Goal: Task Accomplishment & Management: Complete application form

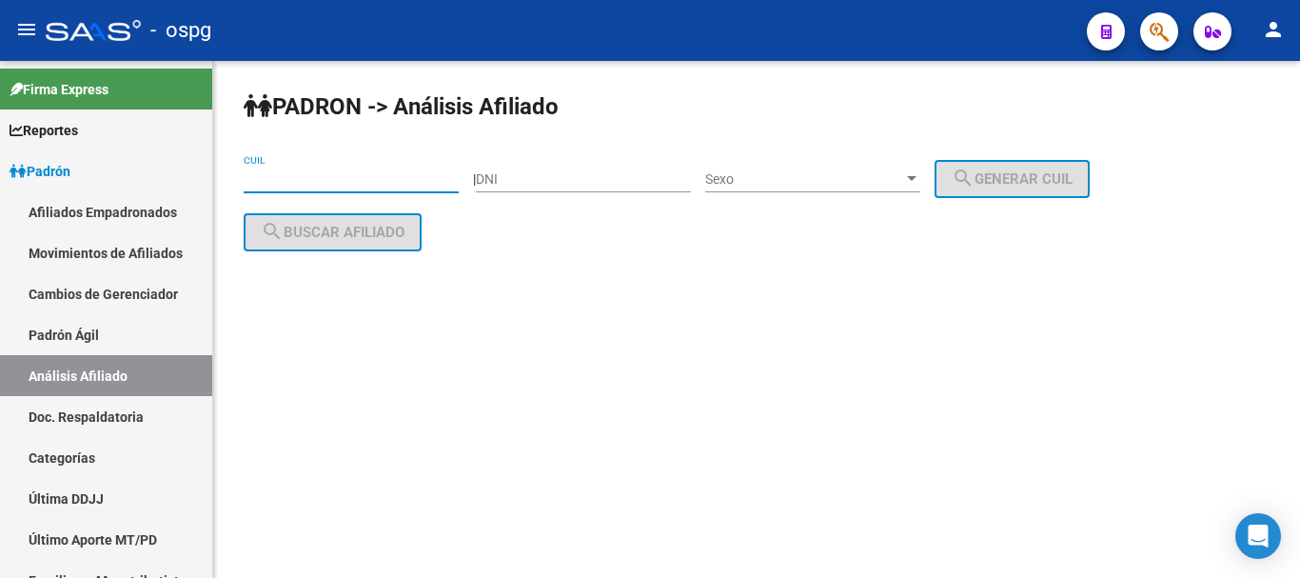
click at [283, 182] on input "CUIL" at bounding box center [351, 179] width 215 height 16
paste input "20-20988595-7"
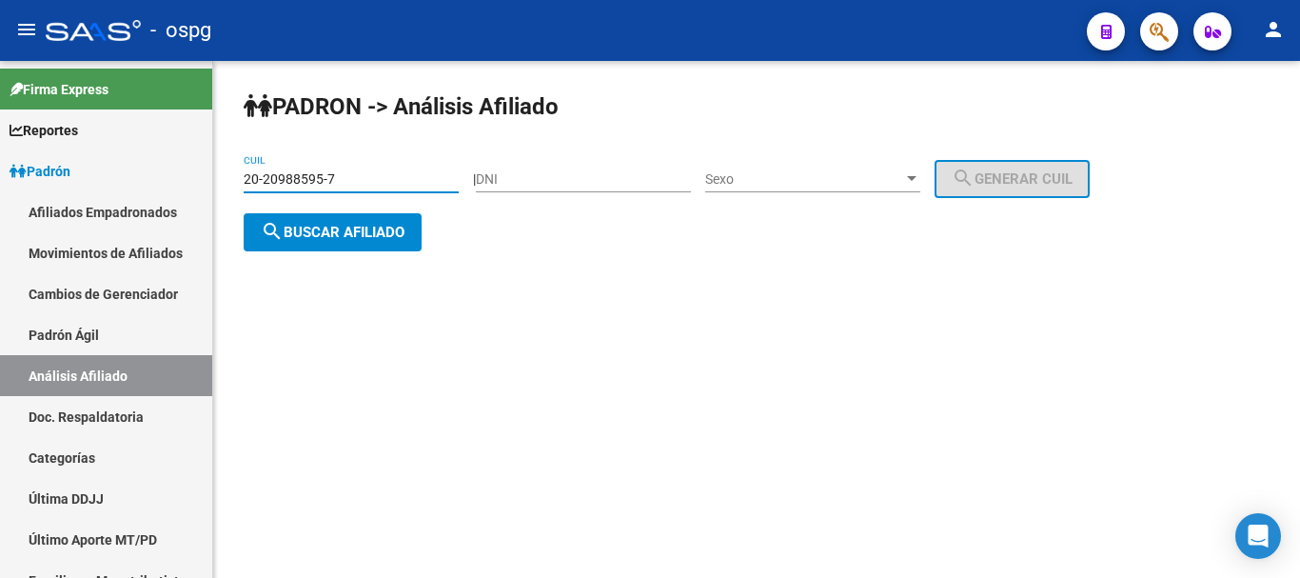
type input "20-20988595-7"
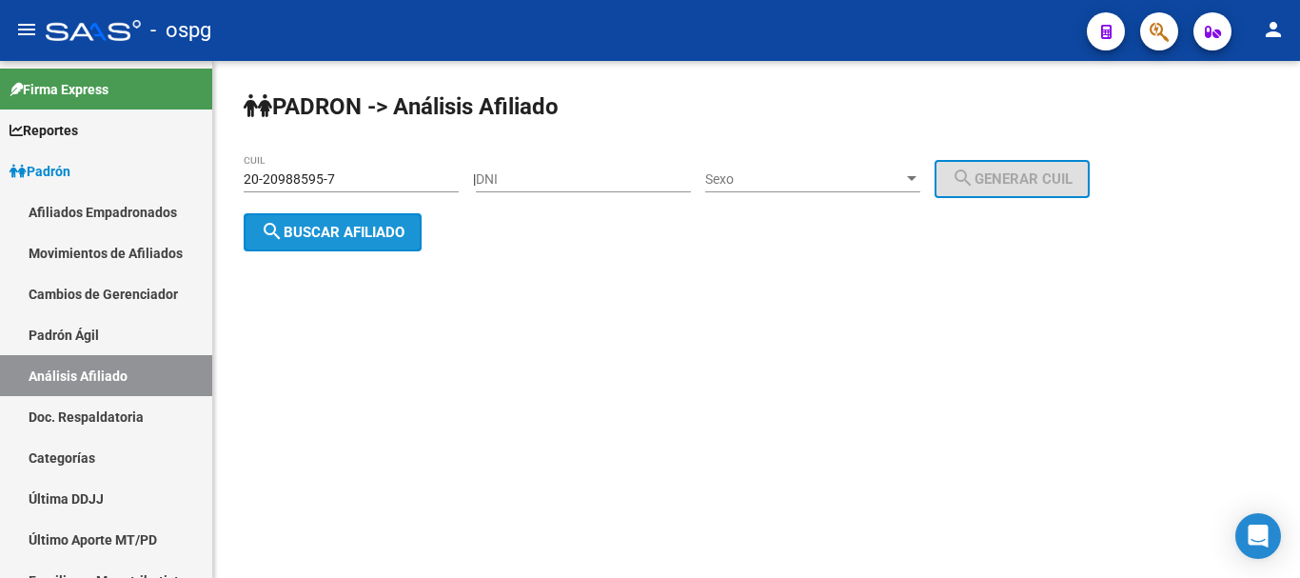
click at [296, 221] on button "search Buscar afiliado" at bounding box center [333, 232] width 178 height 38
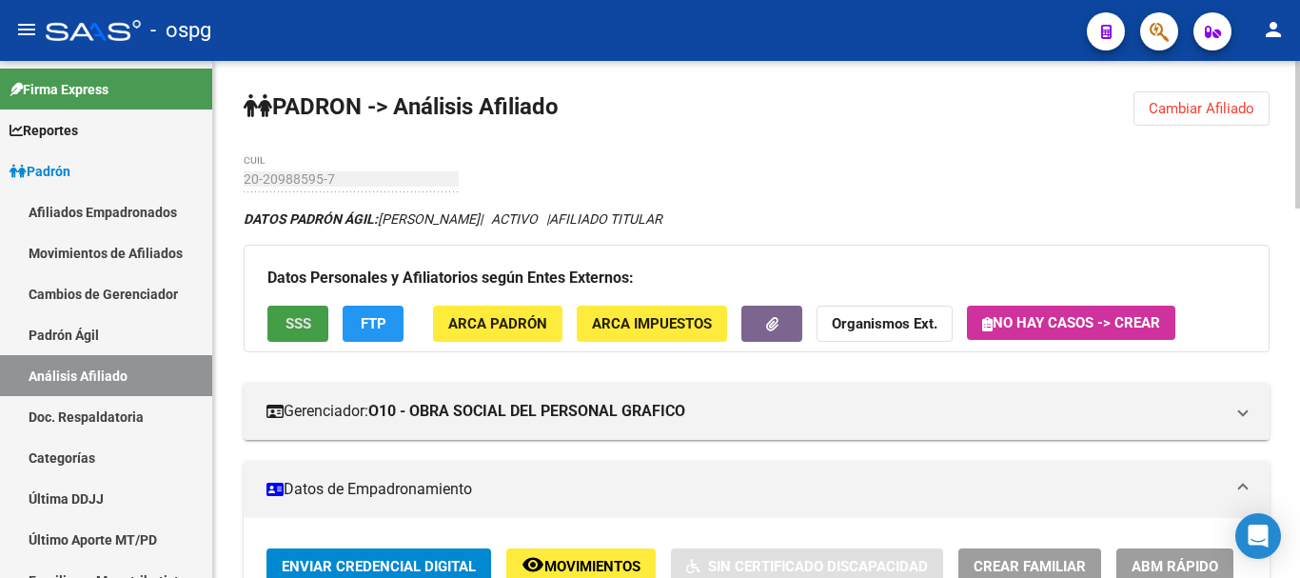
click at [305, 331] on span "SSS" at bounding box center [299, 324] width 26 height 17
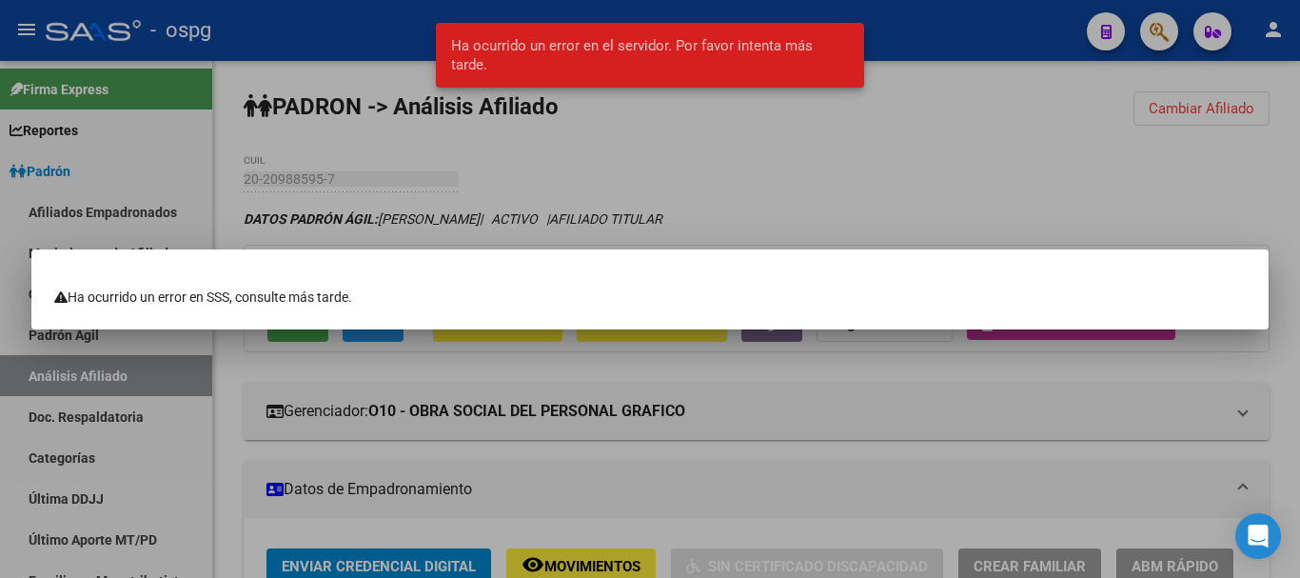
click at [857, 176] on div at bounding box center [650, 289] width 1300 height 578
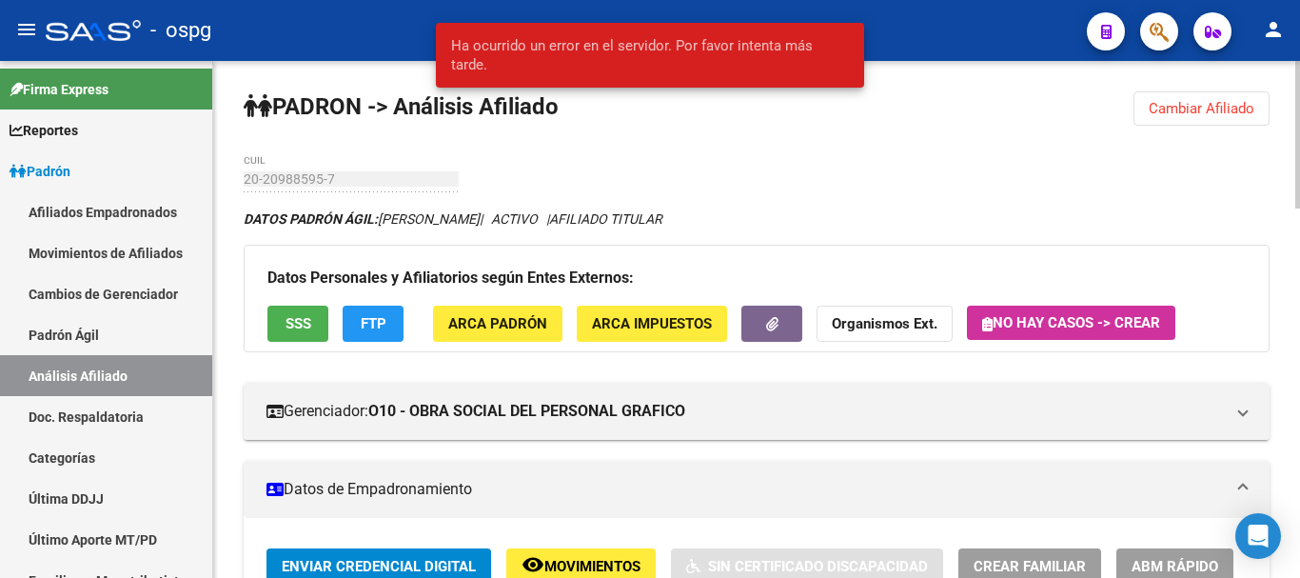
drag, startPoint x: 1053, startPoint y: 166, endPoint x: 854, endPoint y: 405, distance: 311.6
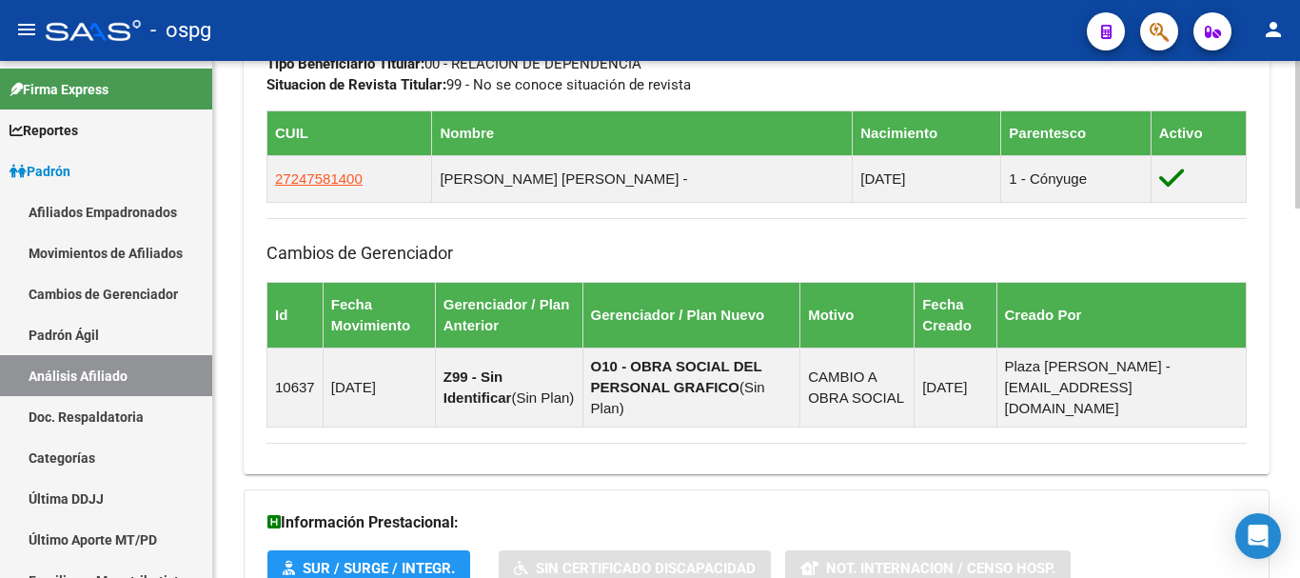
scroll to position [1297, 0]
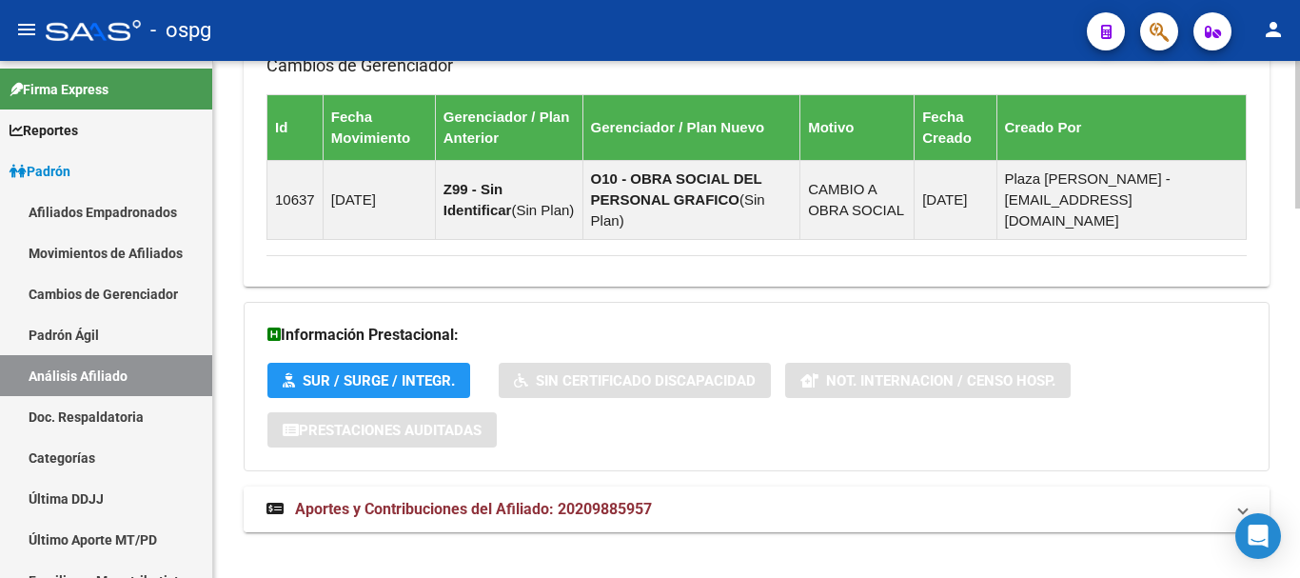
drag, startPoint x: 696, startPoint y: 469, endPoint x: 713, endPoint y: 472, distance: 17.4
click at [698, 486] on mat-expansion-panel-header "Aportes y Contribuciones del Afiliado: 20209885957" at bounding box center [757, 509] width 1026 height 46
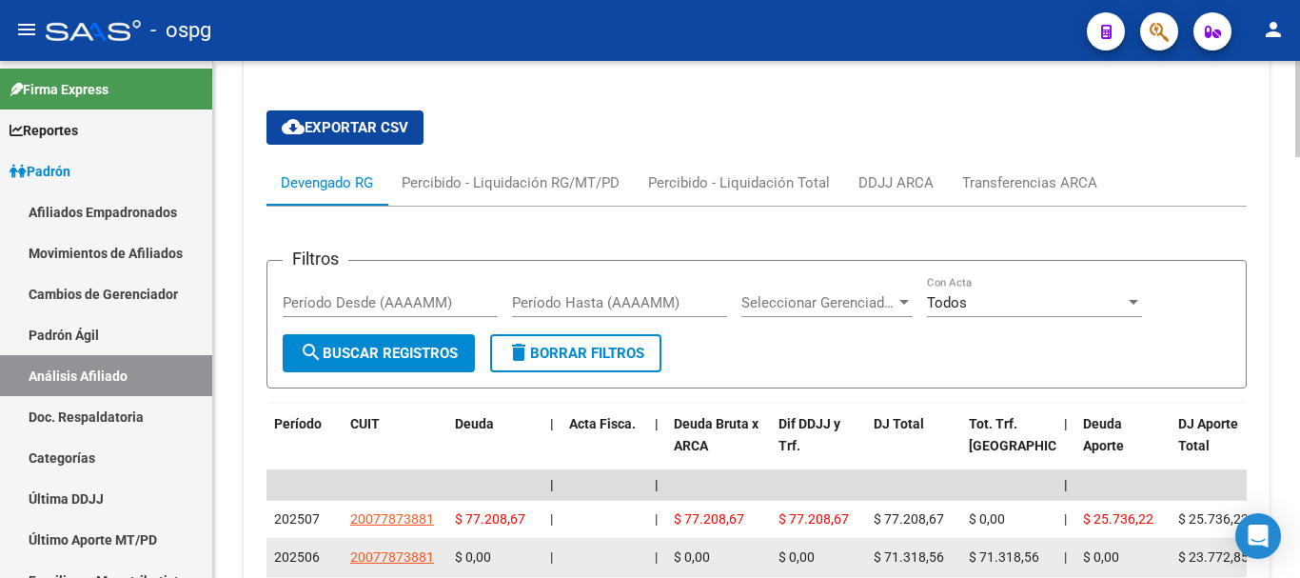
scroll to position [1980, 0]
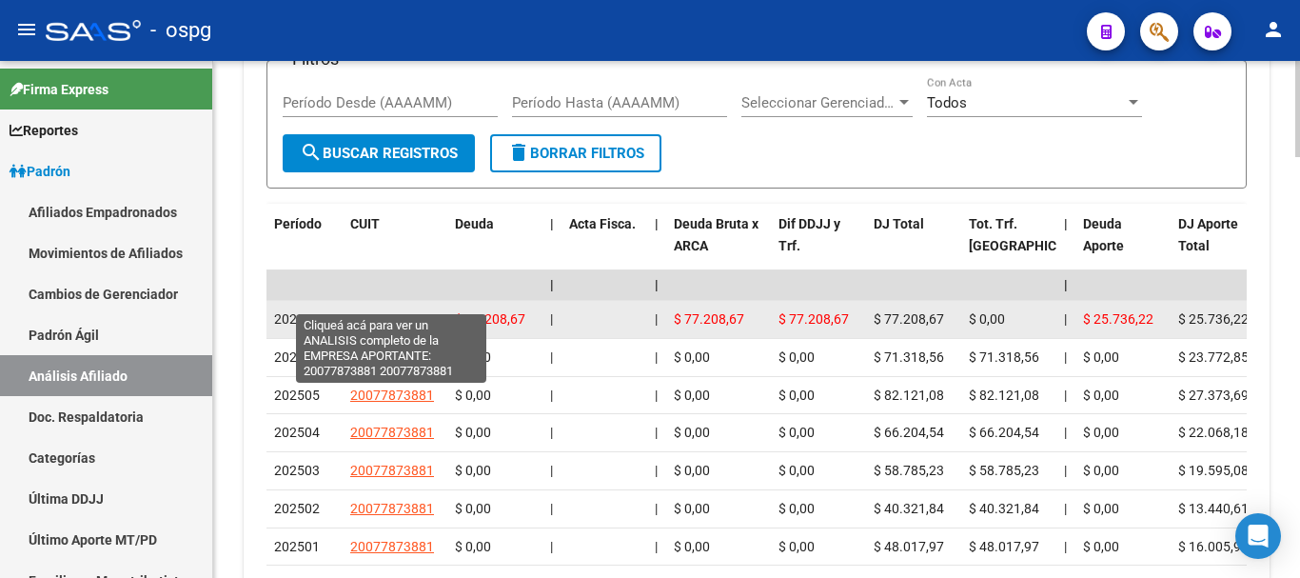
click at [412, 311] on span "20077873881" at bounding box center [392, 318] width 84 height 15
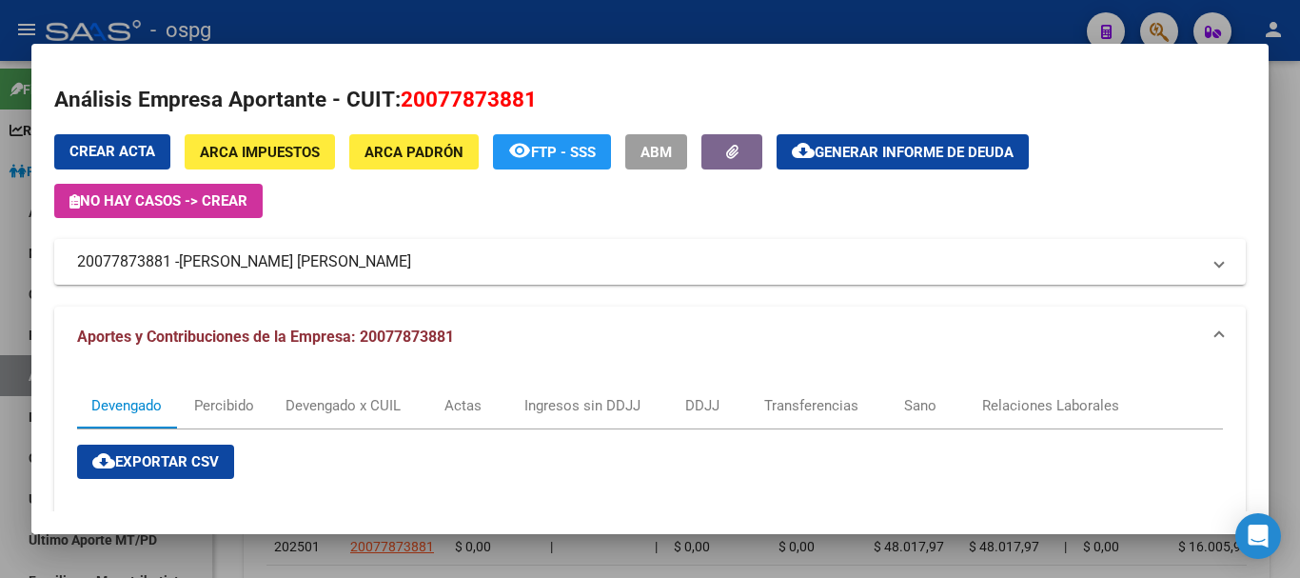
click at [1298, 182] on div at bounding box center [650, 289] width 1300 height 578
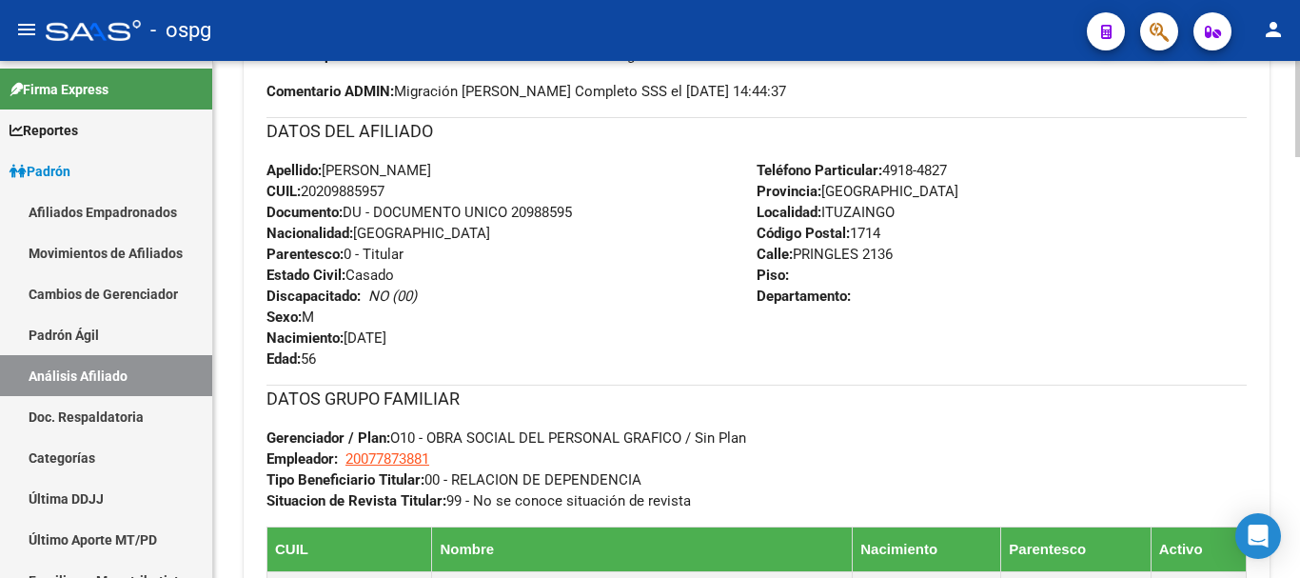
scroll to position [1047, 0]
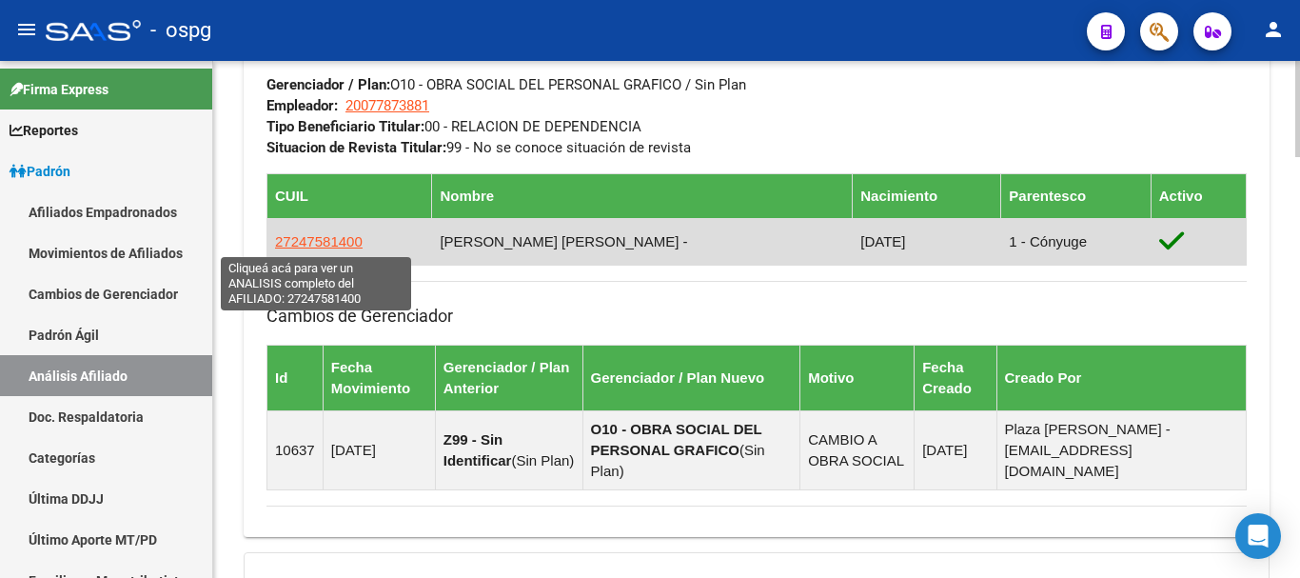
click at [324, 240] on span "27247581400" at bounding box center [319, 241] width 88 height 16
type textarea "27247581400"
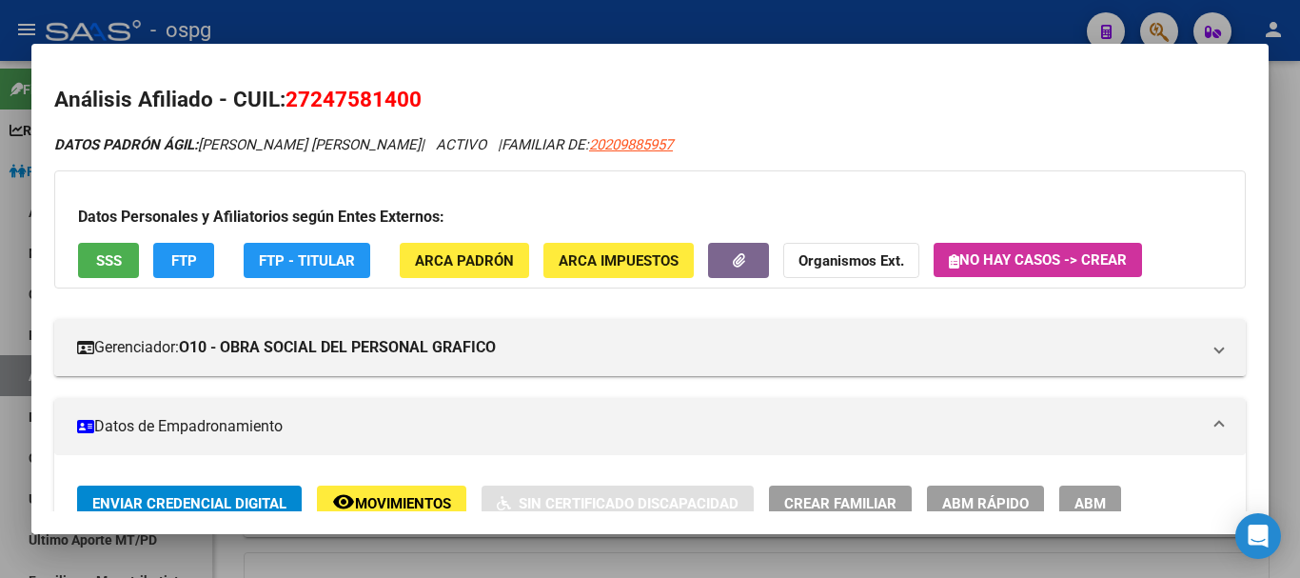
drag, startPoint x: 315, startPoint y: 99, endPoint x: 408, endPoint y: 96, distance: 93.3
click at [408, 96] on span "27247581400" at bounding box center [354, 99] width 136 height 25
copy span "24758140"
click at [831, 267] on strong "Organismos Ext." at bounding box center [852, 260] width 106 height 17
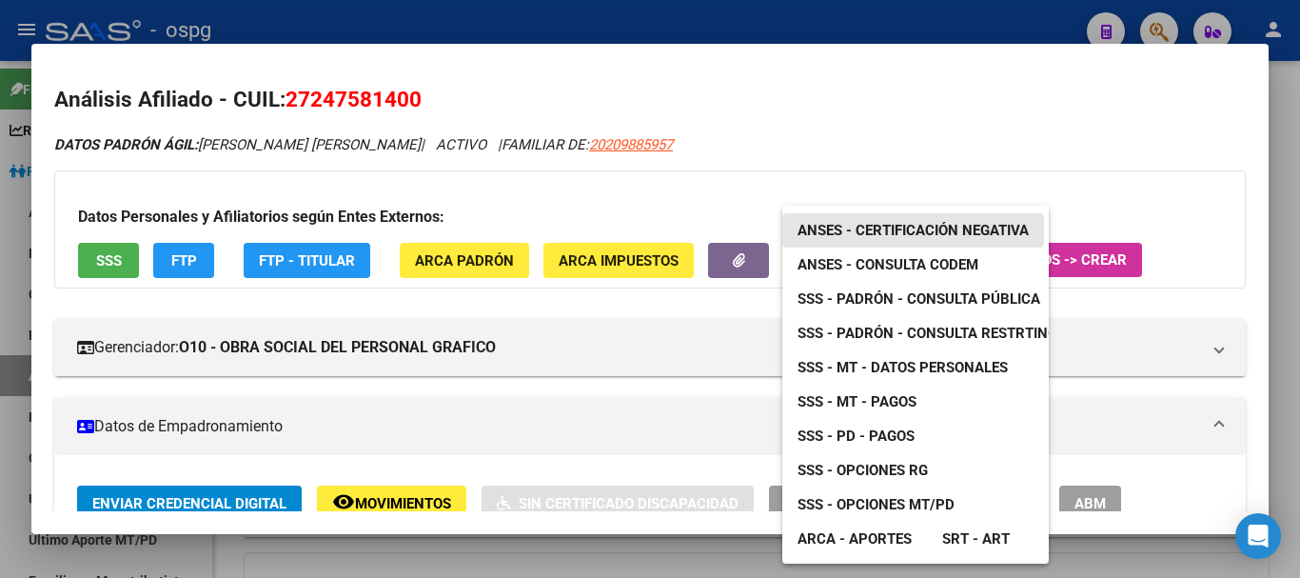
click at [867, 227] on span "ANSES - Certificación Negativa" at bounding box center [913, 230] width 231 height 17
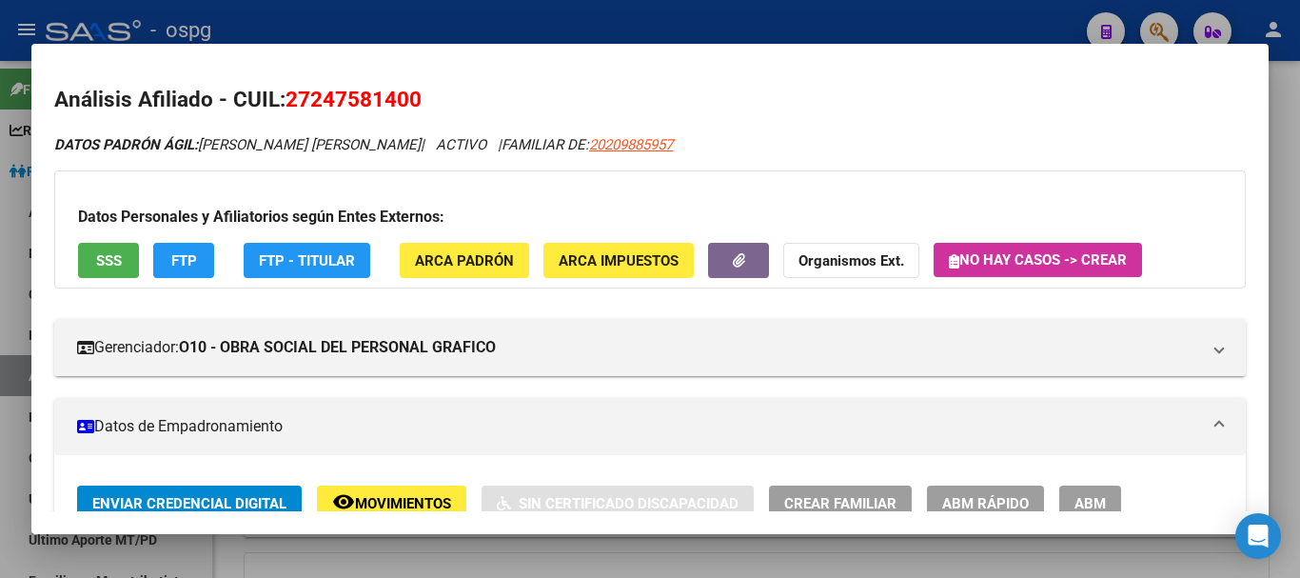
click at [1285, 106] on div at bounding box center [650, 289] width 1300 height 578
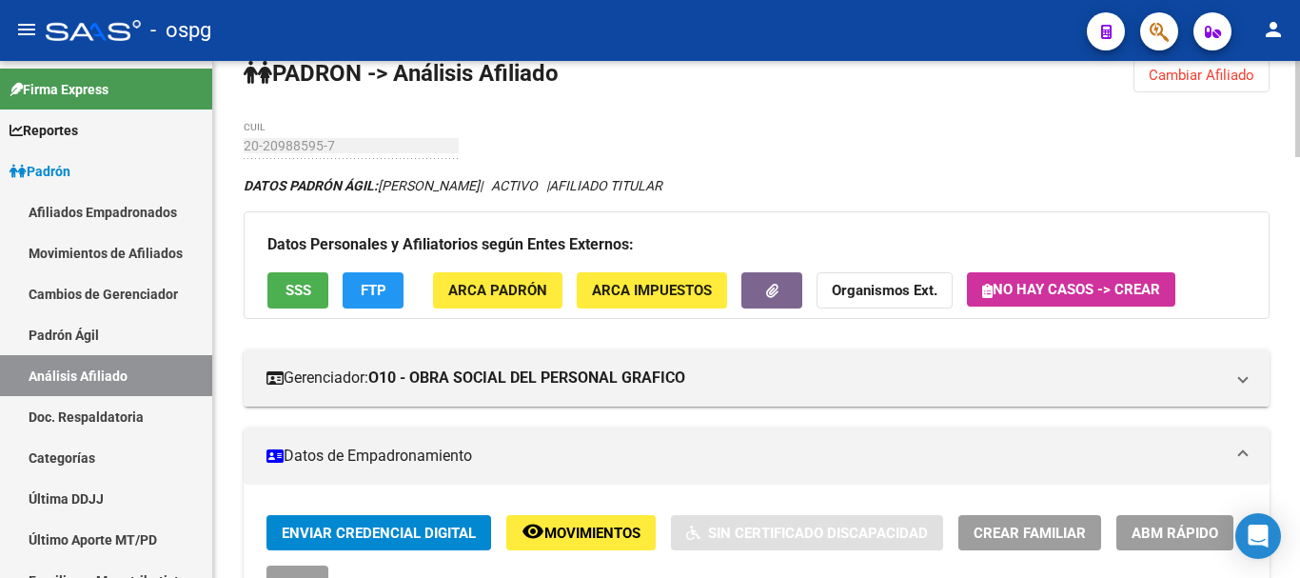
scroll to position [0, 0]
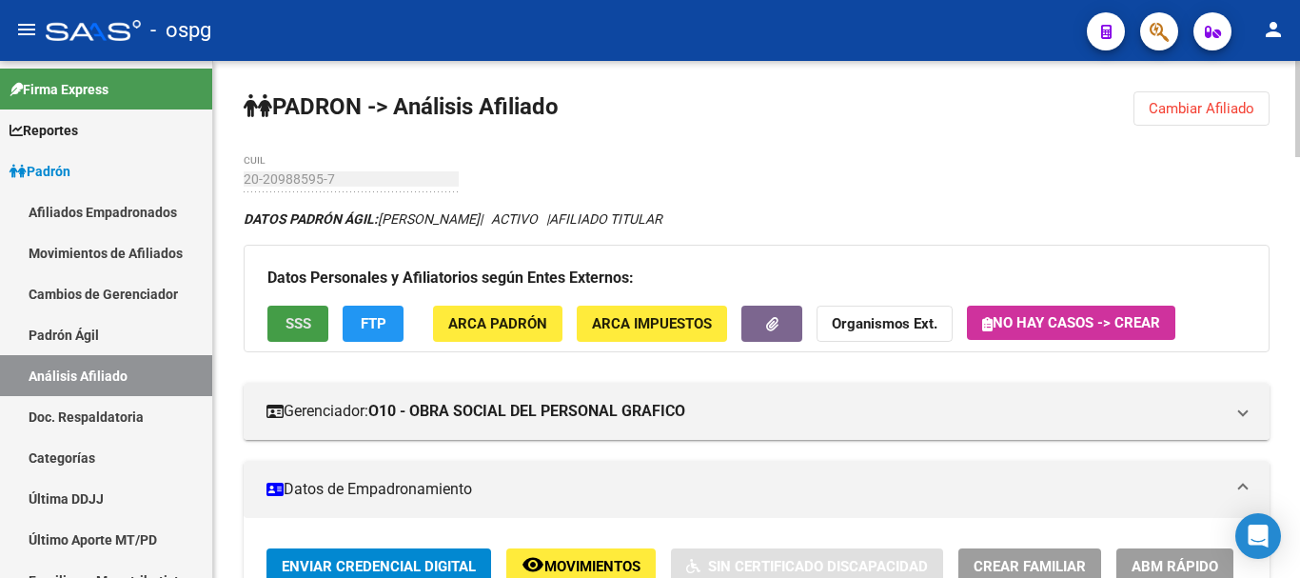
click at [282, 324] on button "SSS" at bounding box center [297, 323] width 61 height 35
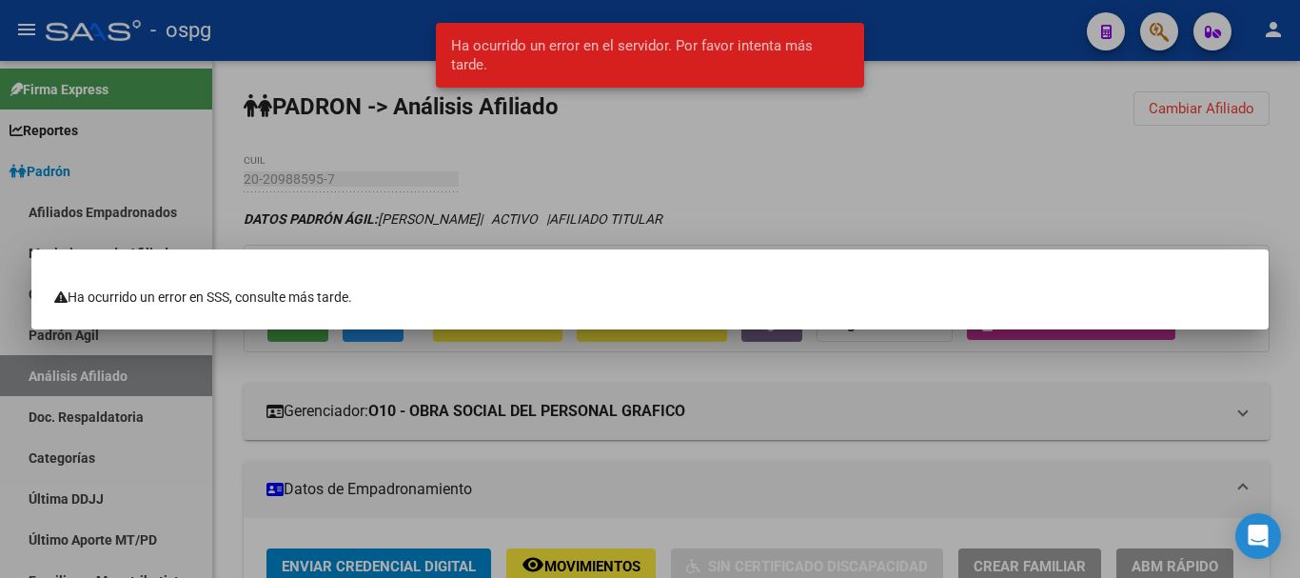
drag, startPoint x: 1016, startPoint y: 206, endPoint x: 1026, endPoint y: 197, distance: 13.5
click at [1020, 203] on div at bounding box center [650, 289] width 1300 height 578
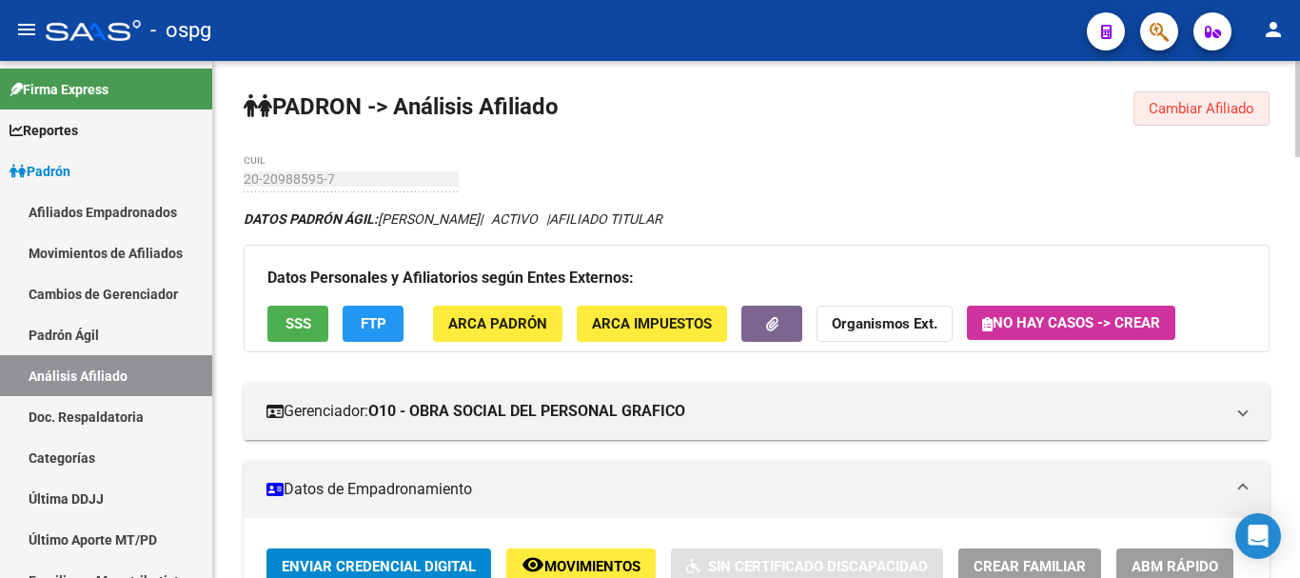
drag, startPoint x: 1164, startPoint y: 107, endPoint x: 382, endPoint y: 165, distance: 784.5
click at [1162, 107] on span "Cambiar Afiliado" at bounding box center [1202, 108] width 106 height 17
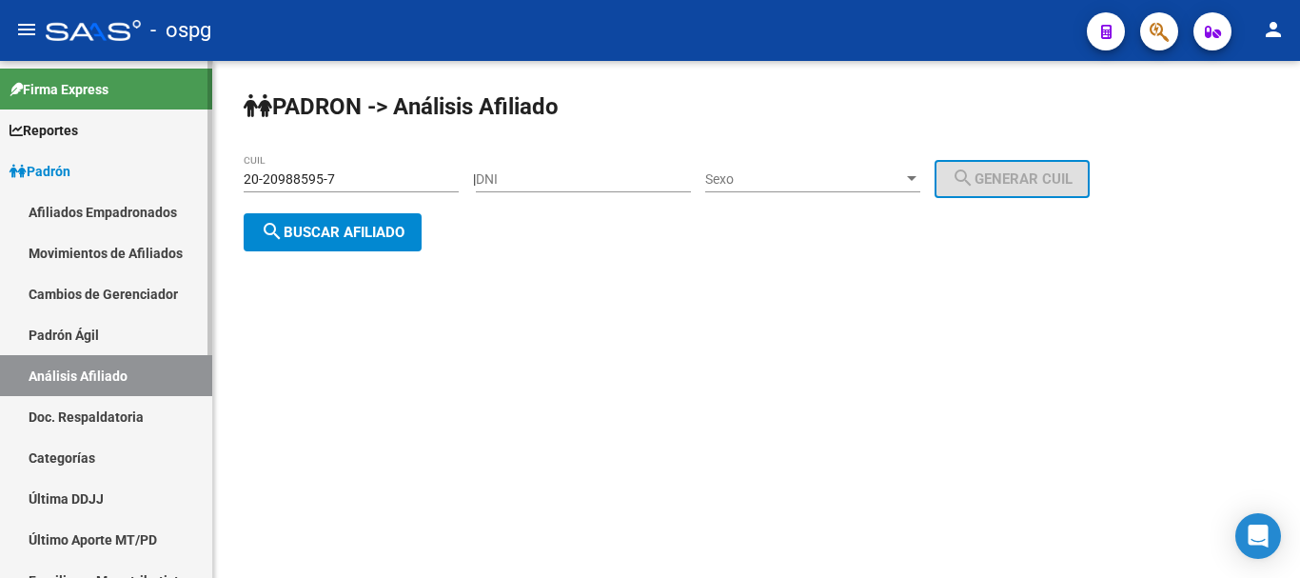
drag, startPoint x: 82, startPoint y: 153, endPoint x: 0, endPoint y: 89, distance: 103.8
click at [0, 80] on mat-sidenav-container "Firma Express Reportes Ingresos Devengados Análisis Histórico Detalles Transfer…" at bounding box center [650, 319] width 1300 height 517
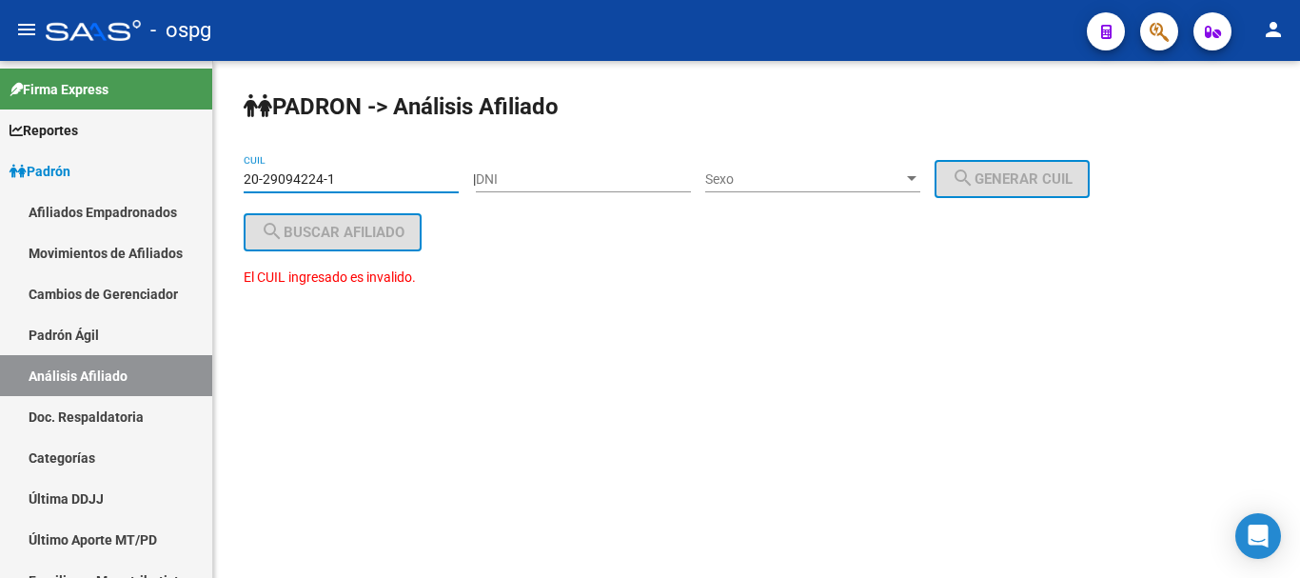
click at [645, 281] on div "El CUIL ingresado es invalido." at bounding box center [757, 288] width 1026 height 42
click at [10, 117] on mat-sidenav-container "Firma Express Reportes Ingresos Devengados Análisis Histórico Detalles Transfer…" at bounding box center [650, 319] width 1300 height 517
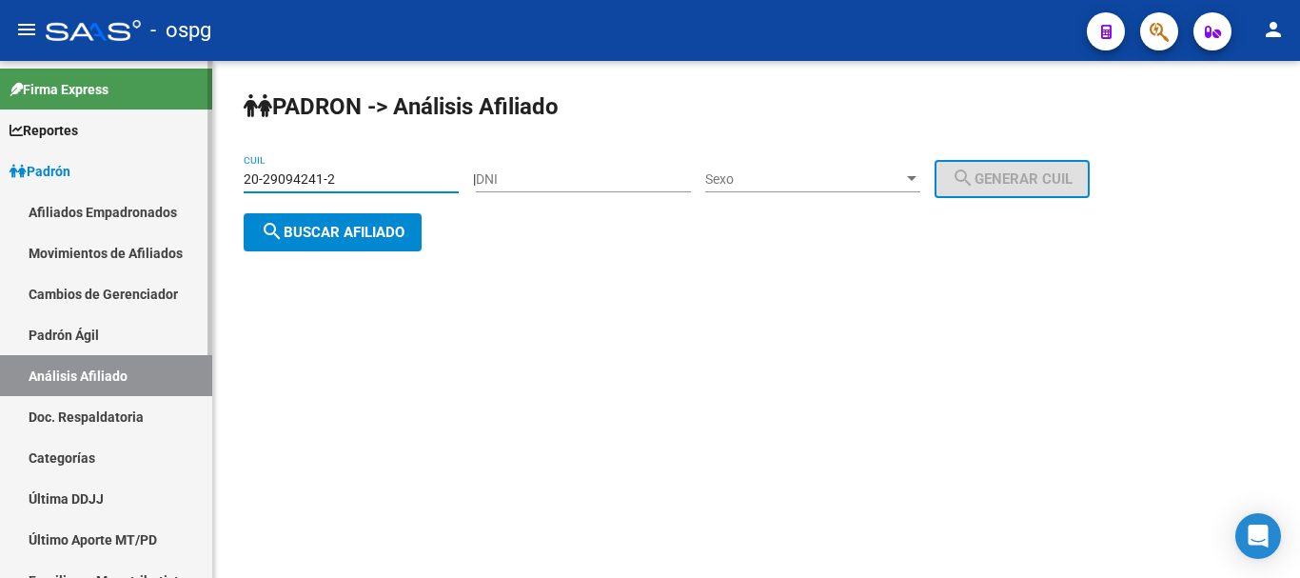
type input "20-29094241-2"
click at [352, 231] on span "search Buscar afiliado" at bounding box center [333, 232] width 144 height 17
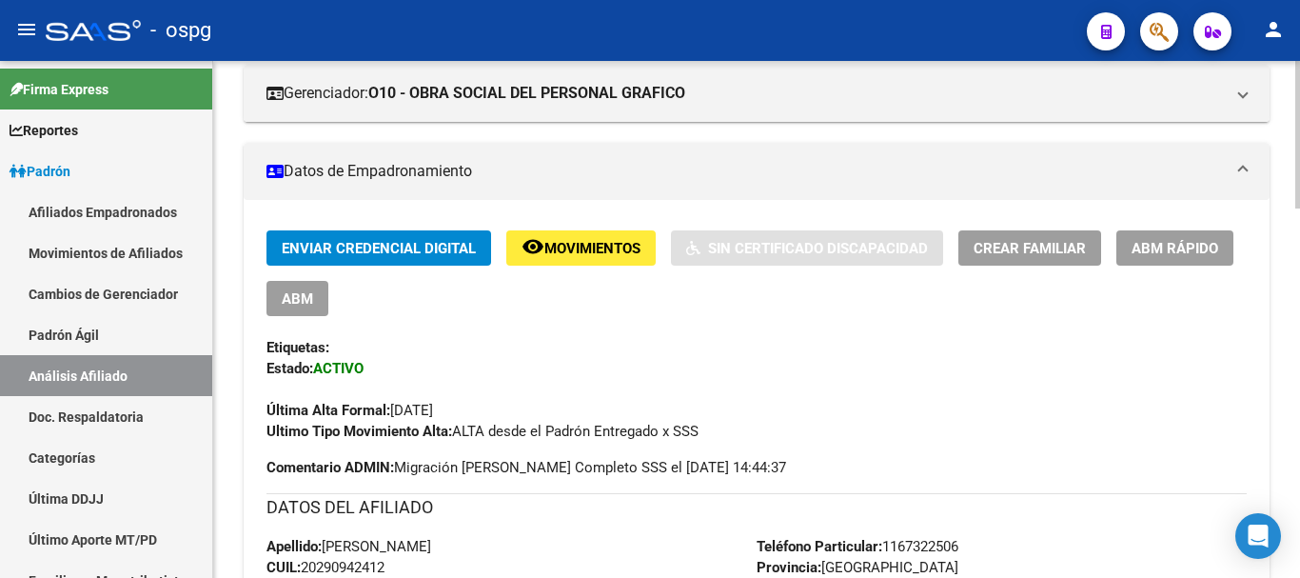
scroll to position [286, 0]
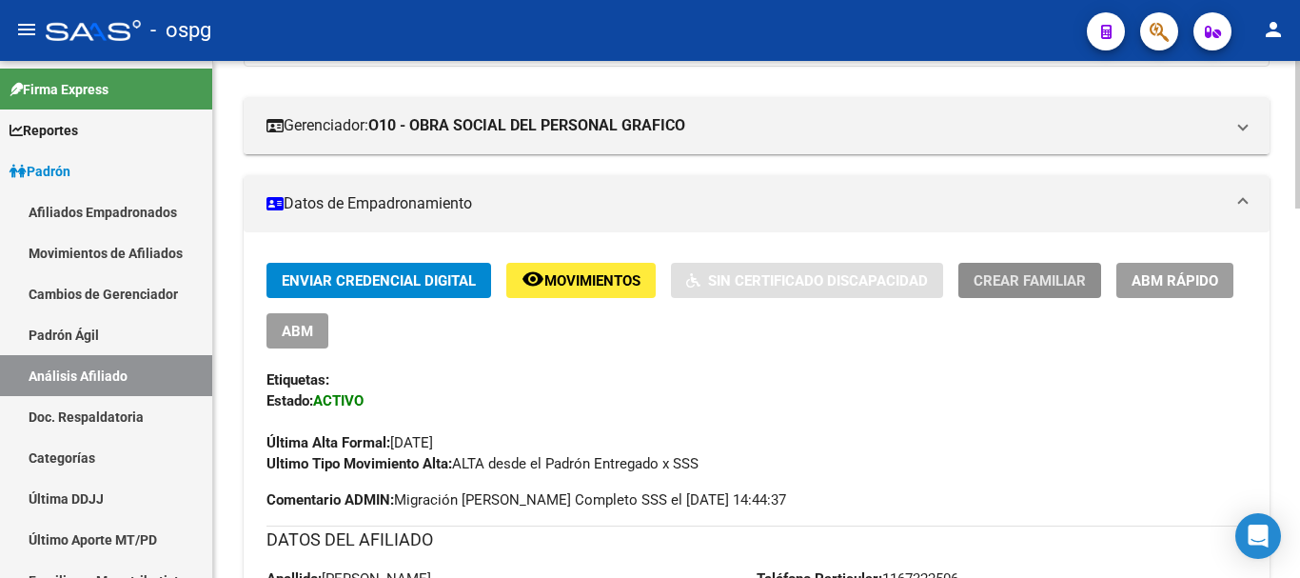
click at [1054, 281] on span "Crear Familiar" at bounding box center [1030, 280] width 112 height 17
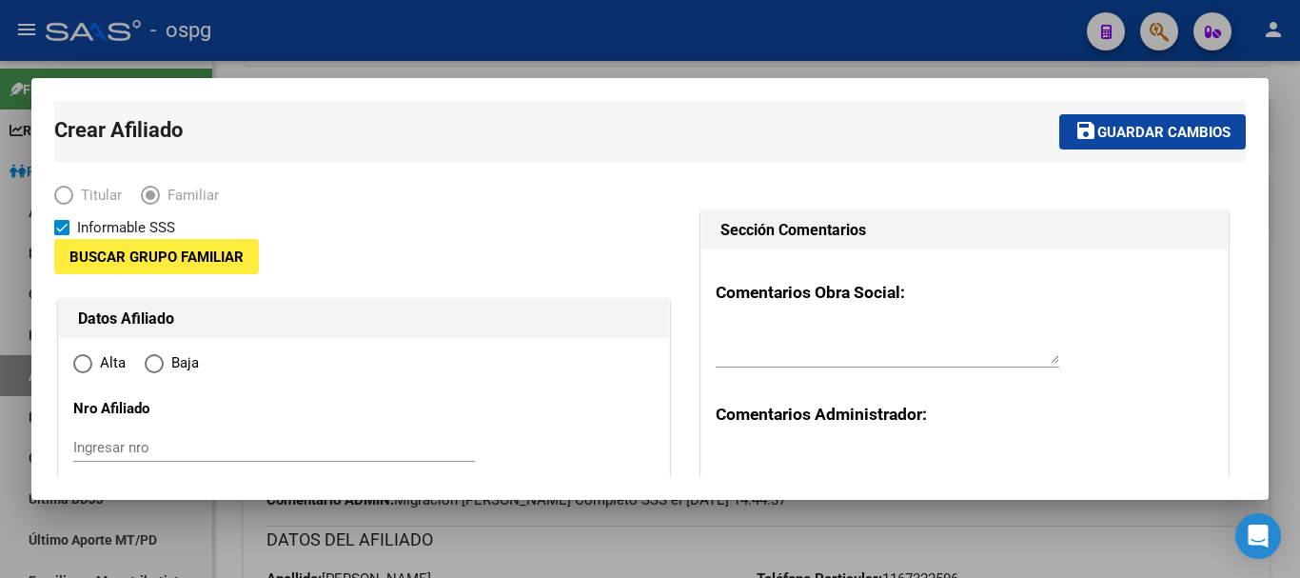
type input "30-50043961-7"
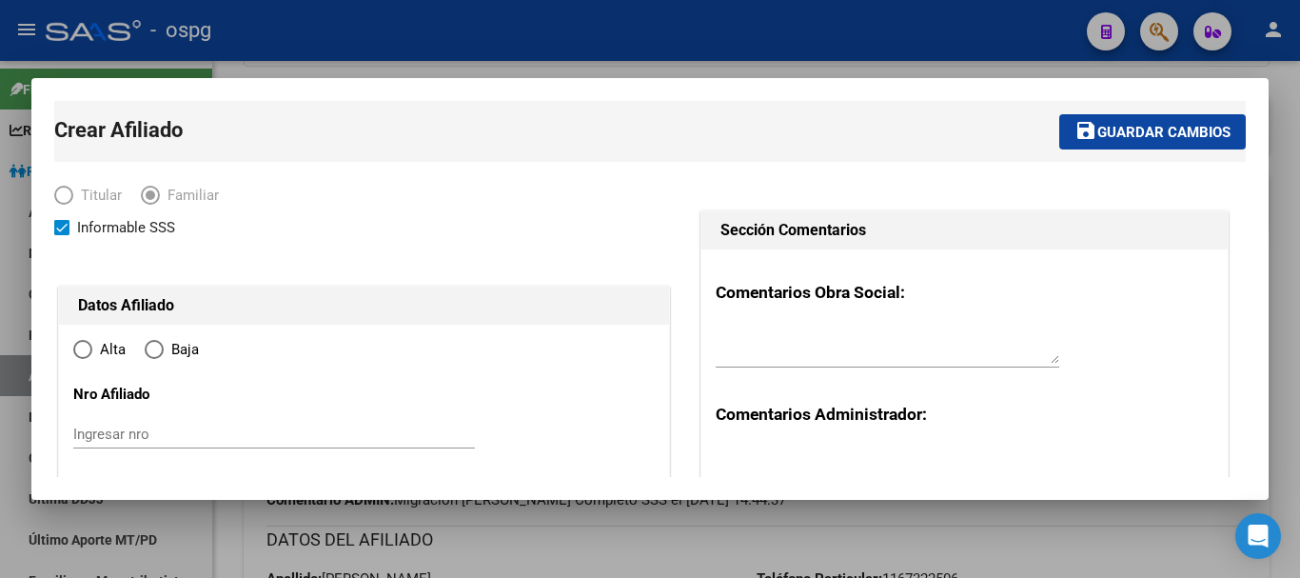
type input "[DATE][PERSON_NAME]"
type input "1663"
type input "[PERSON_NAME]"
type input "4171"
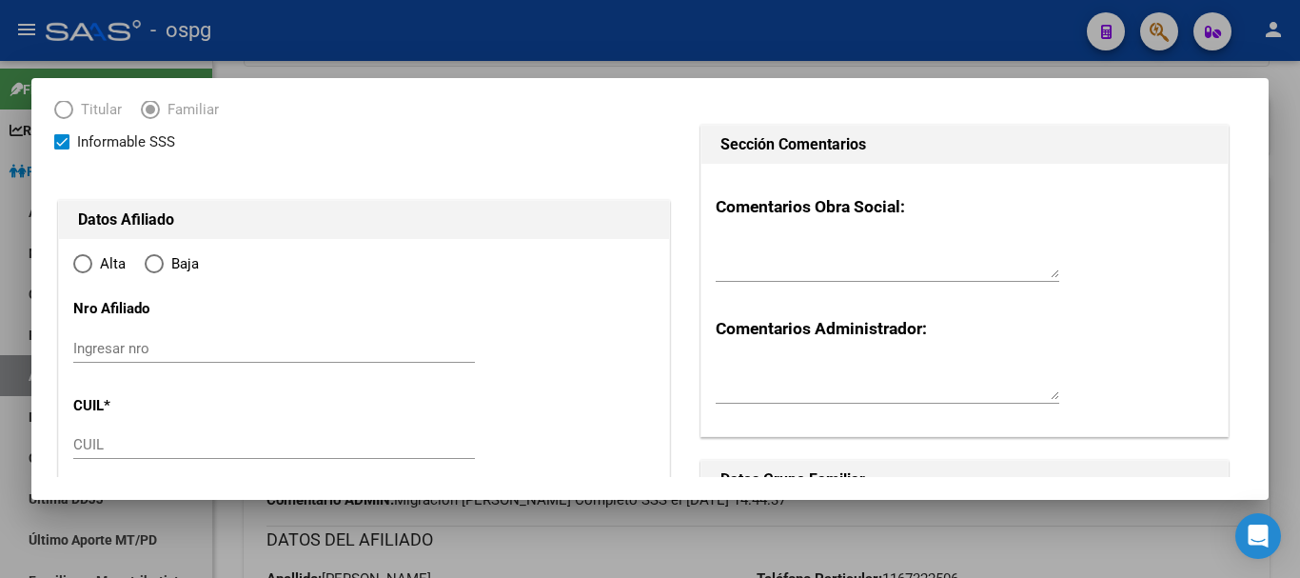
radio input "true"
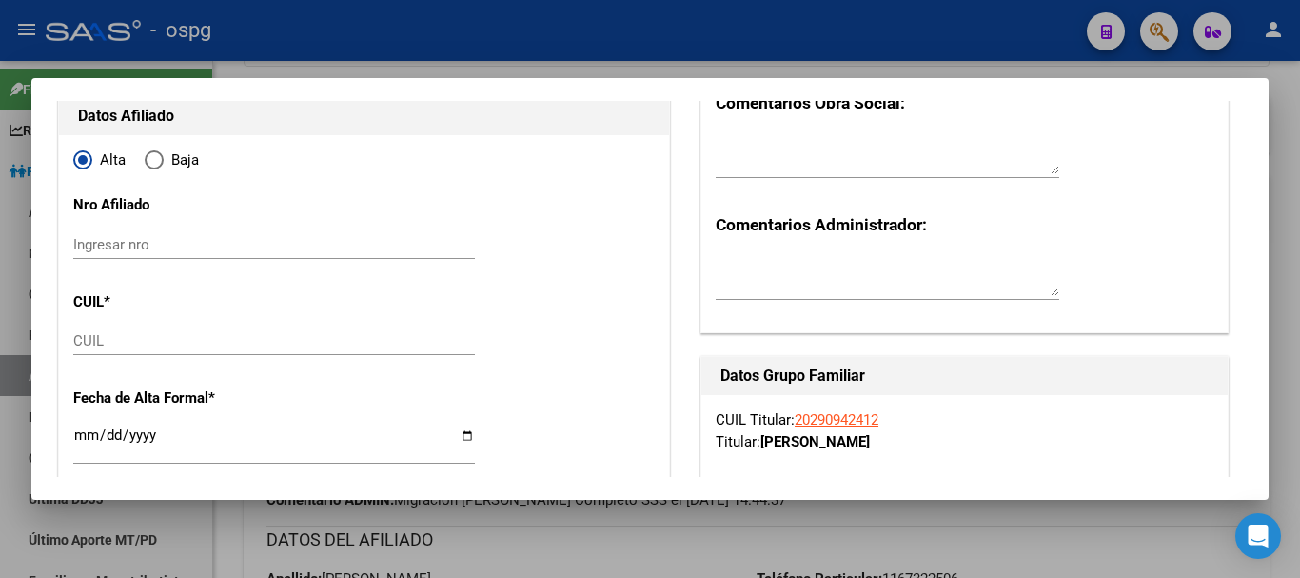
scroll to position [190, 0]
type input "30-50043961-7"
drag, startPoint x: 103, startPoint y: 341, endPoint x: 106, endPoint y: 308, distance: 32.5
click at [104, 341] on input "CUIL" at bounding box center [274, 339] width 402 height 17
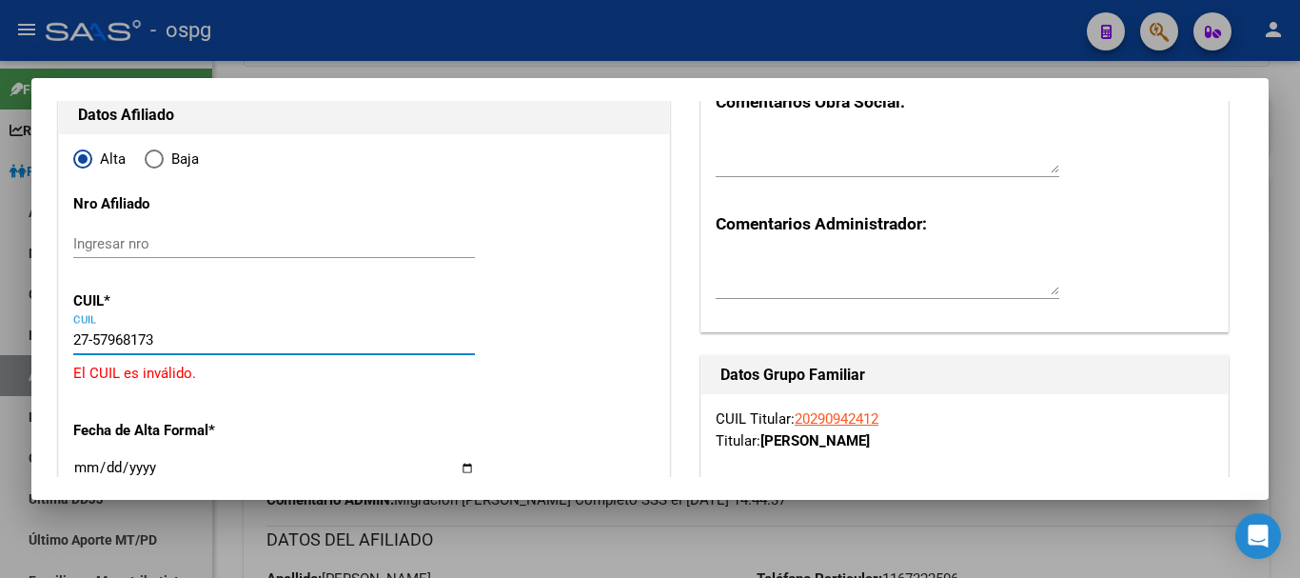
type input "27-57968173-5"
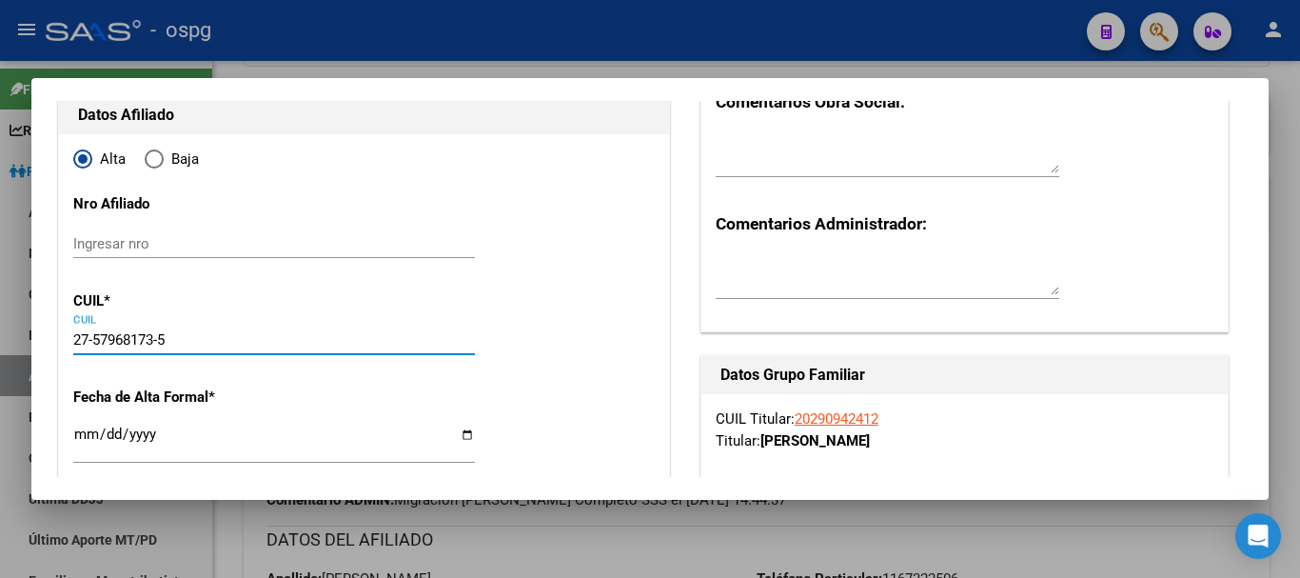
type input "57968173"
type input "[PERSON_NAME]"
type input "[PERSON_NAME] [PERSON_NAME]"
type input "[DATE]"
type input "SANTA MARIA"
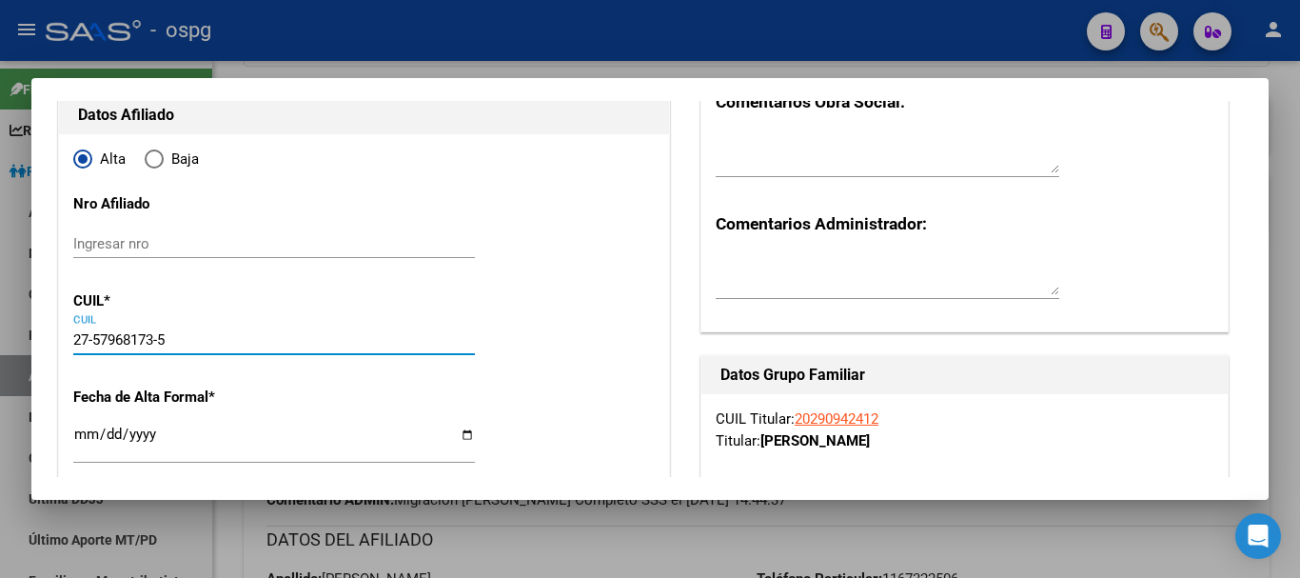
type input "[PERSON_NAME]"
type input "4171"
type input "27-57968173-5"
click at [81, 426] on input "Ingresar fecha" at bounding box center [274, 441] width 402 height 30
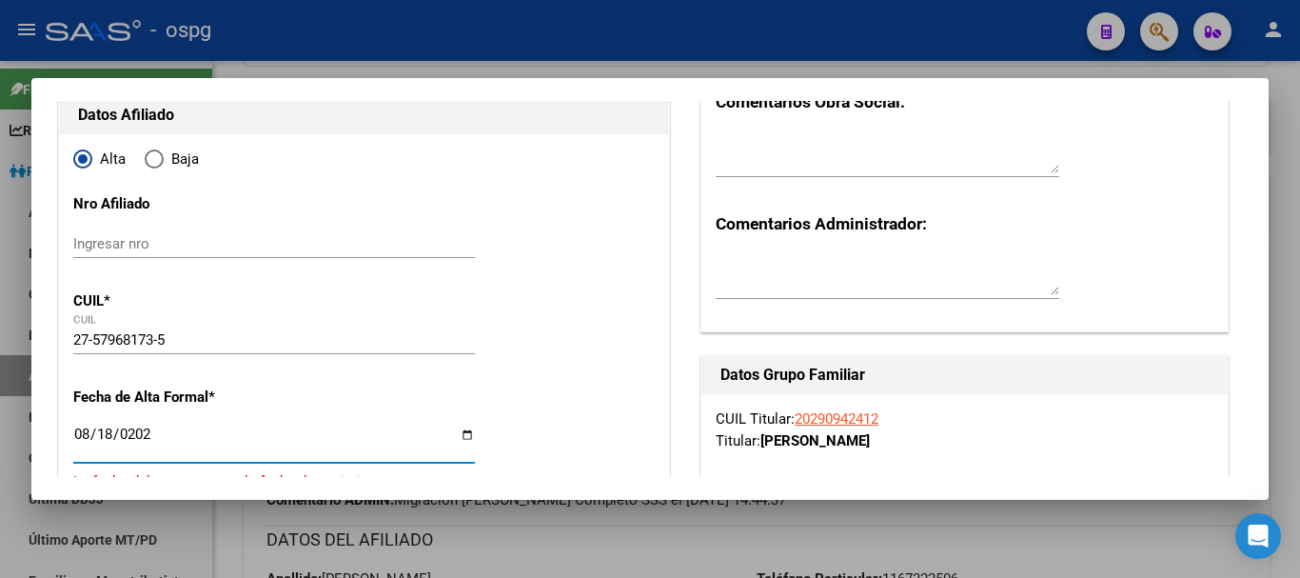
type input "[DATE]"
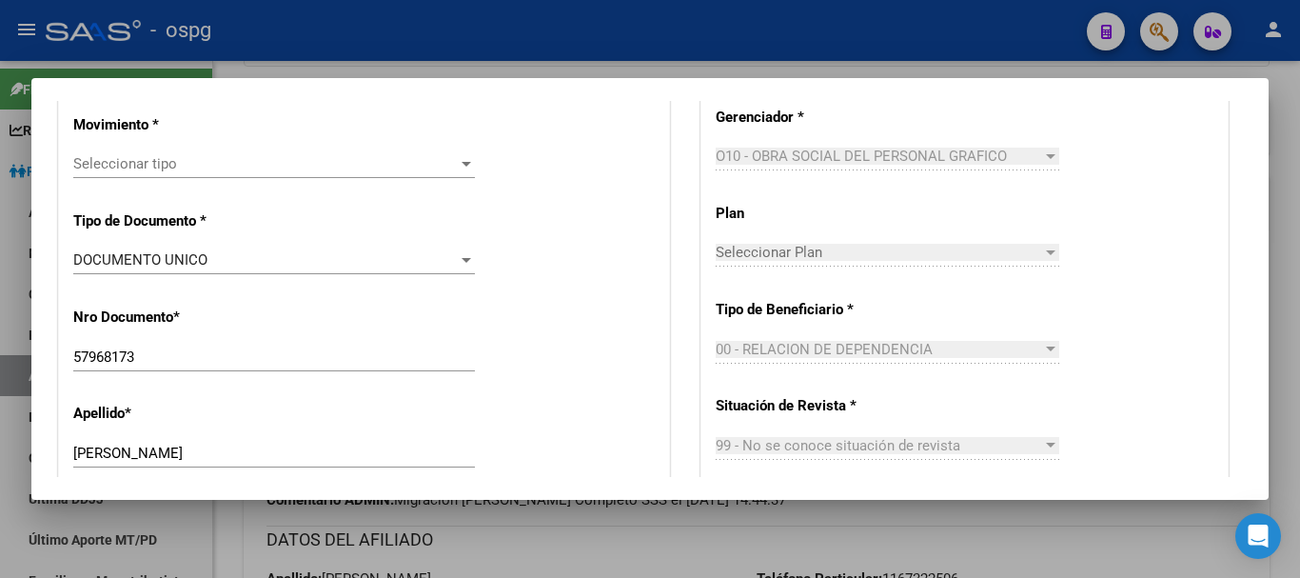
scroll to position [476, 0]
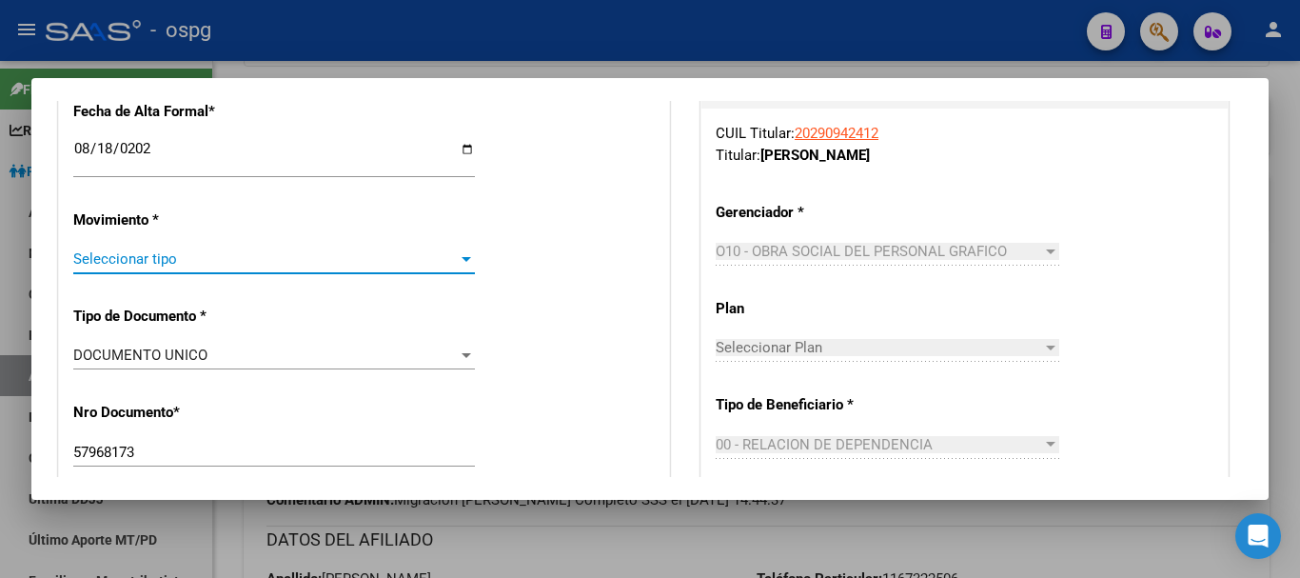
click at [182, 260] on span "Seleccionar tipo" at bounding box center [265, 258] width 385 height 17
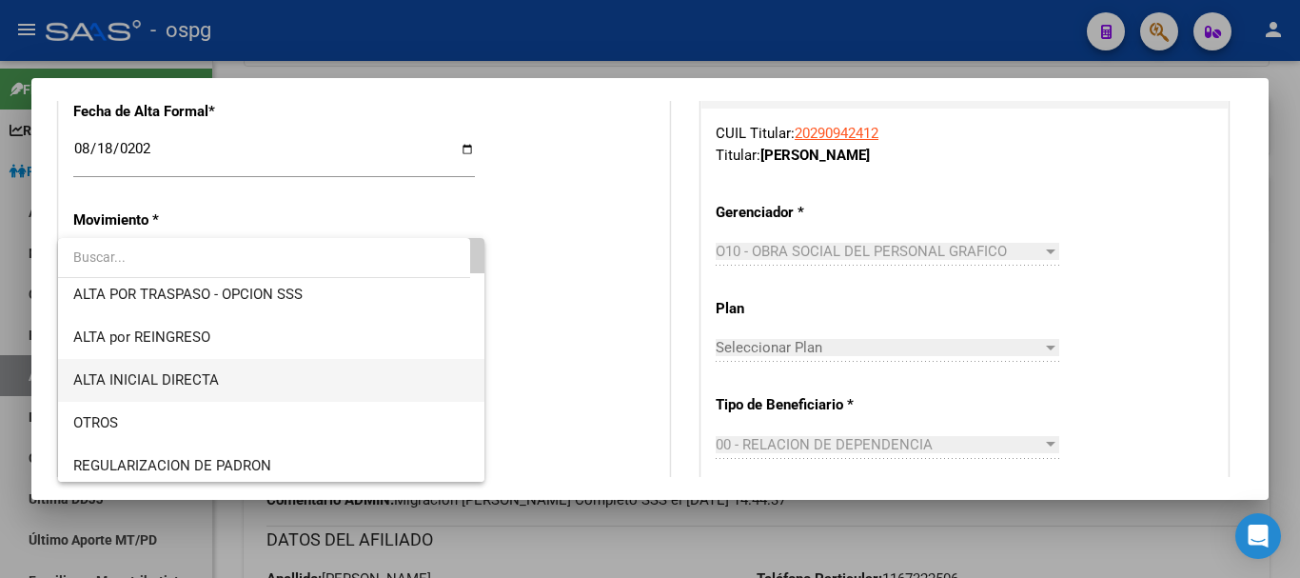
scroll to position [95, 0]
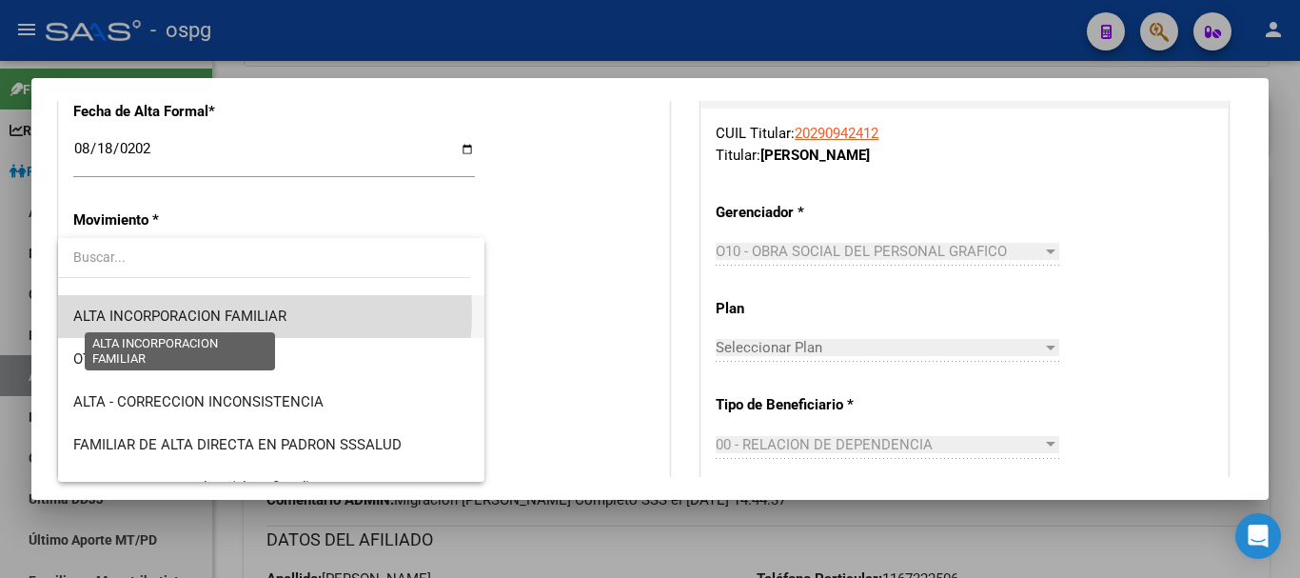
click at [225, 313] on span "ALTA INCORPORACION FAMILIAR" at bounding box center [179, 315] width 213 height 17
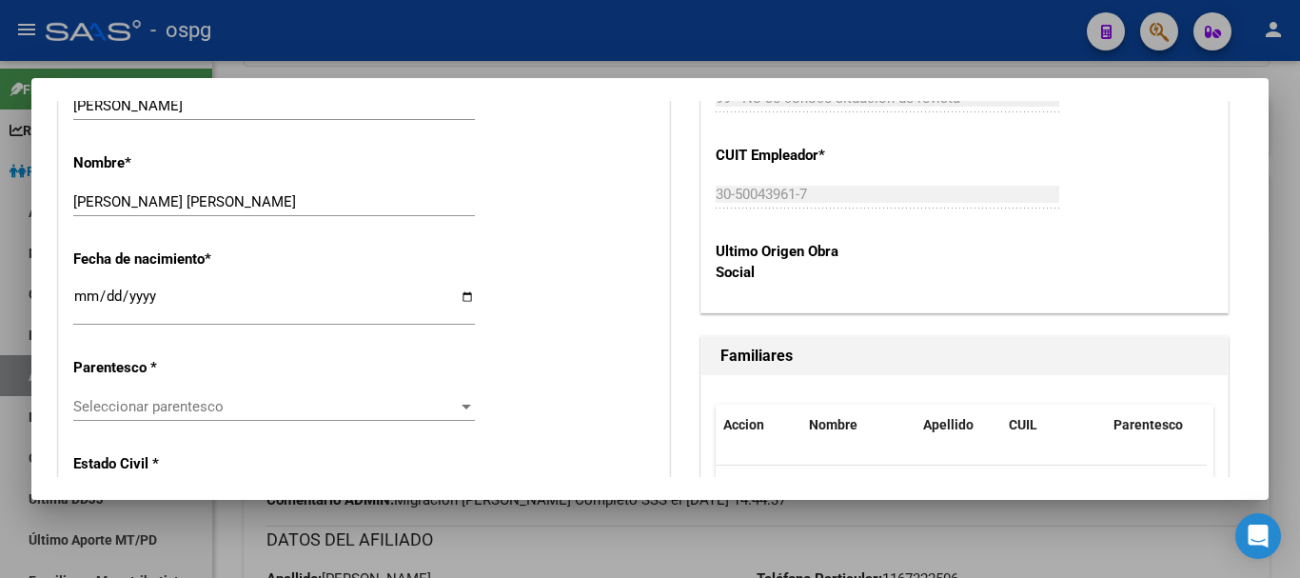
scroll to position [952, 0]
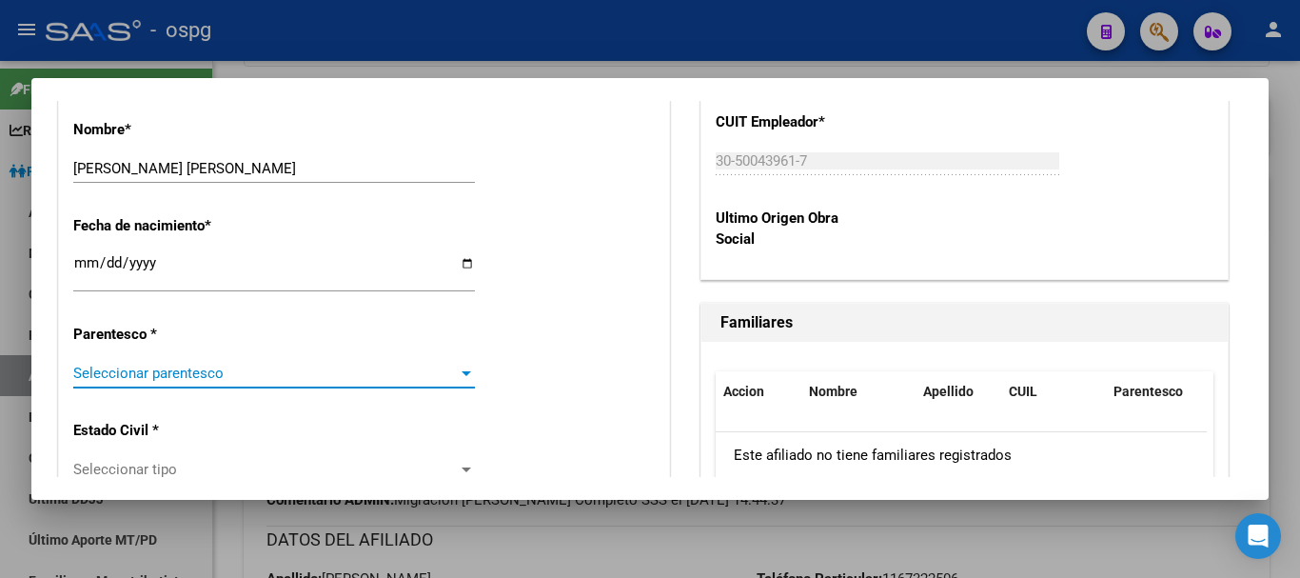
click at [152, 371] on span "Seleccionar parentesco" at bounding box center [265, 373] width 385 height 17
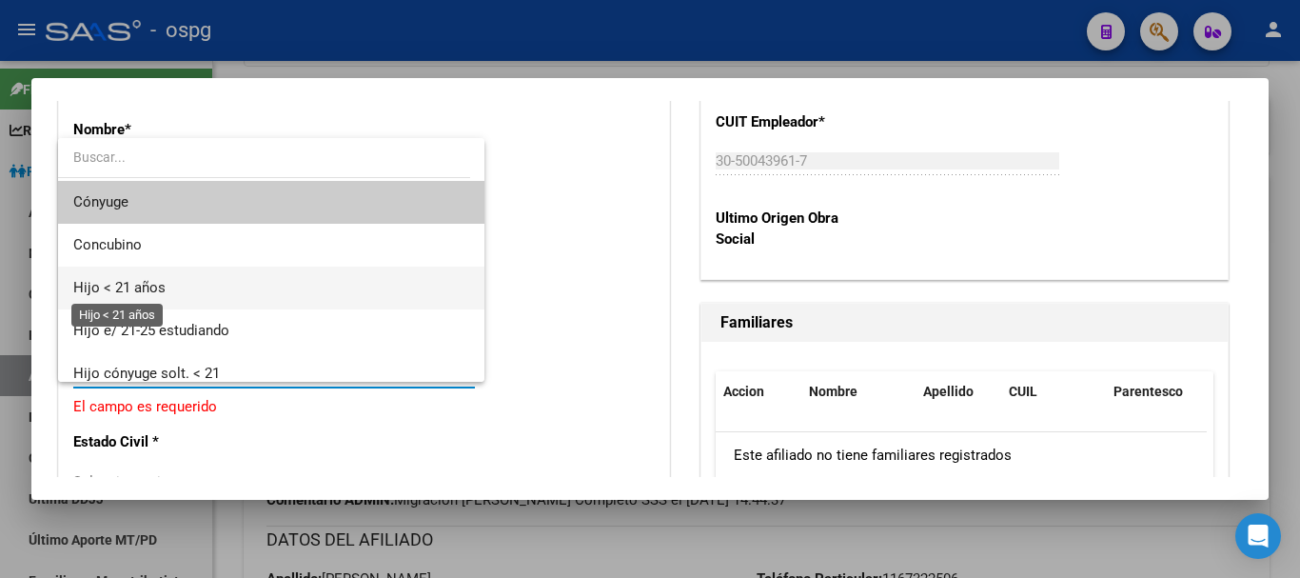
click at [140, 283] on span "Hijo < 21 años" at bounding box center [119, 287] width 92 height 17
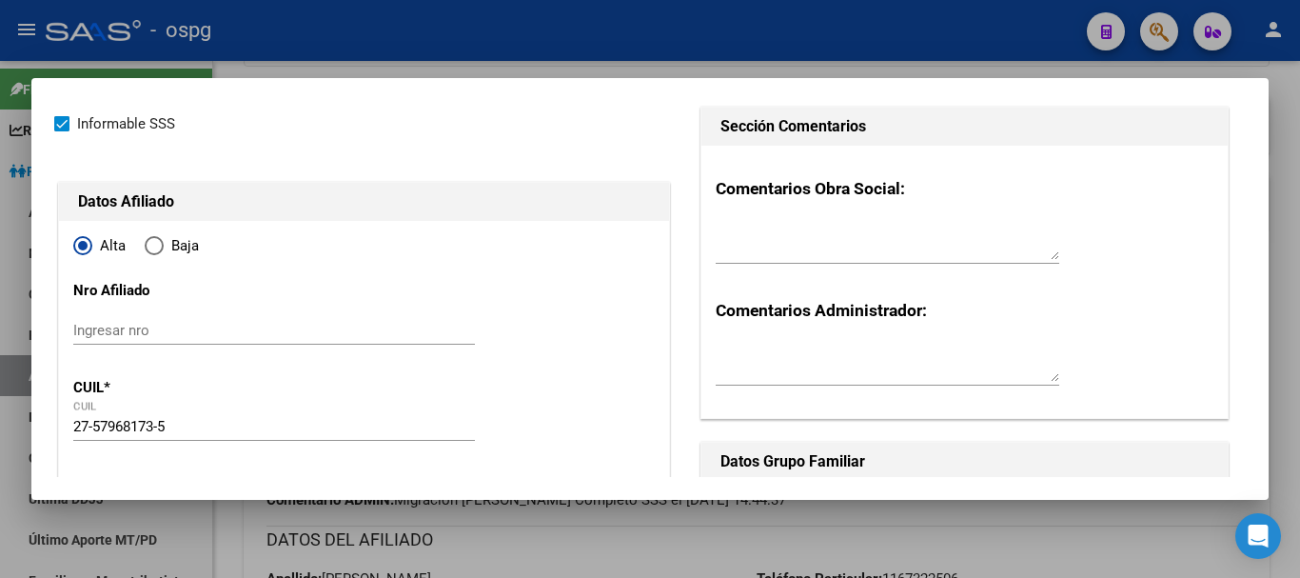
scroll to position [0, 0]
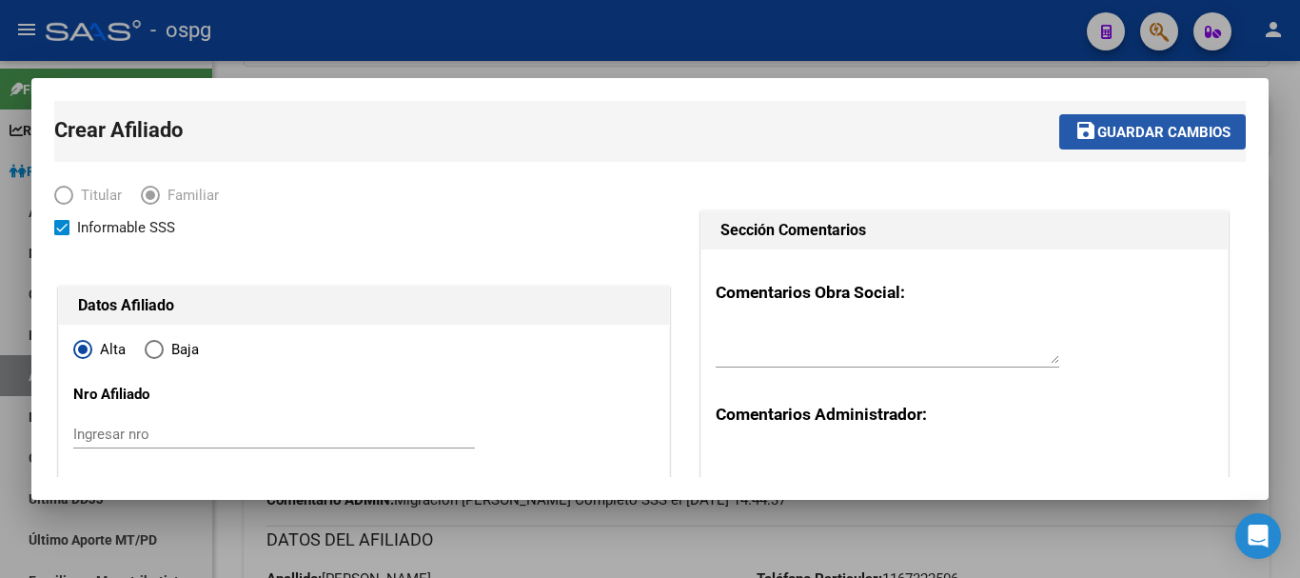
click at [1171, 140] on span "Guardar cambios" at bounding box center [1163, 132] width 133 height 17
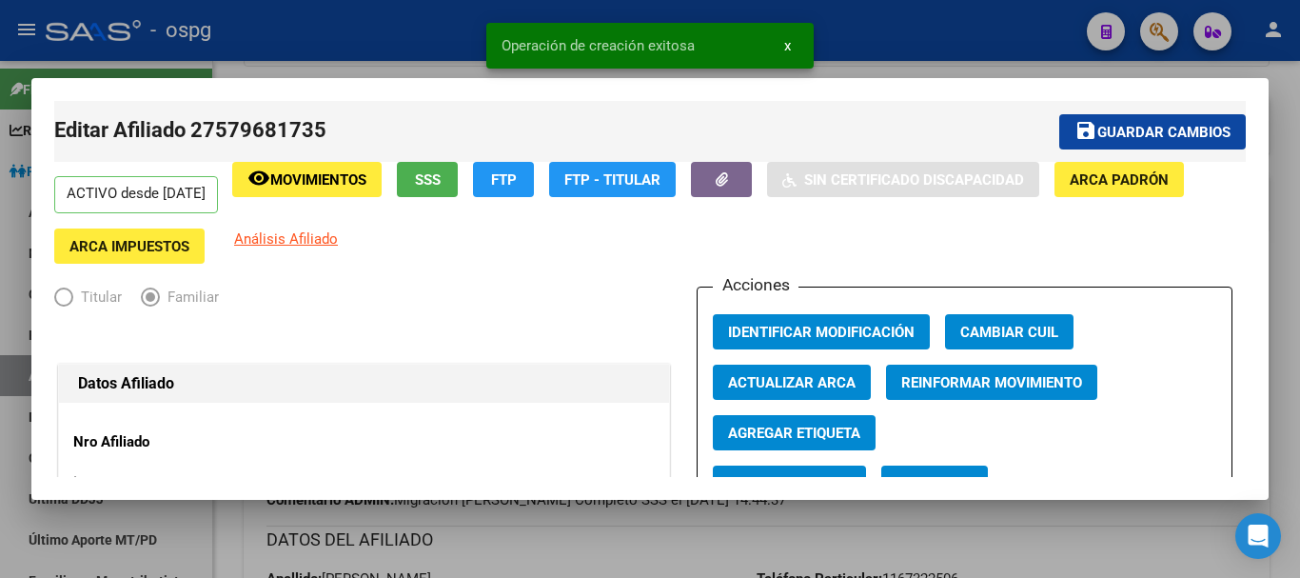
click at [1299, 176] on div at bounding box center [650, 289] width 1300 height 578
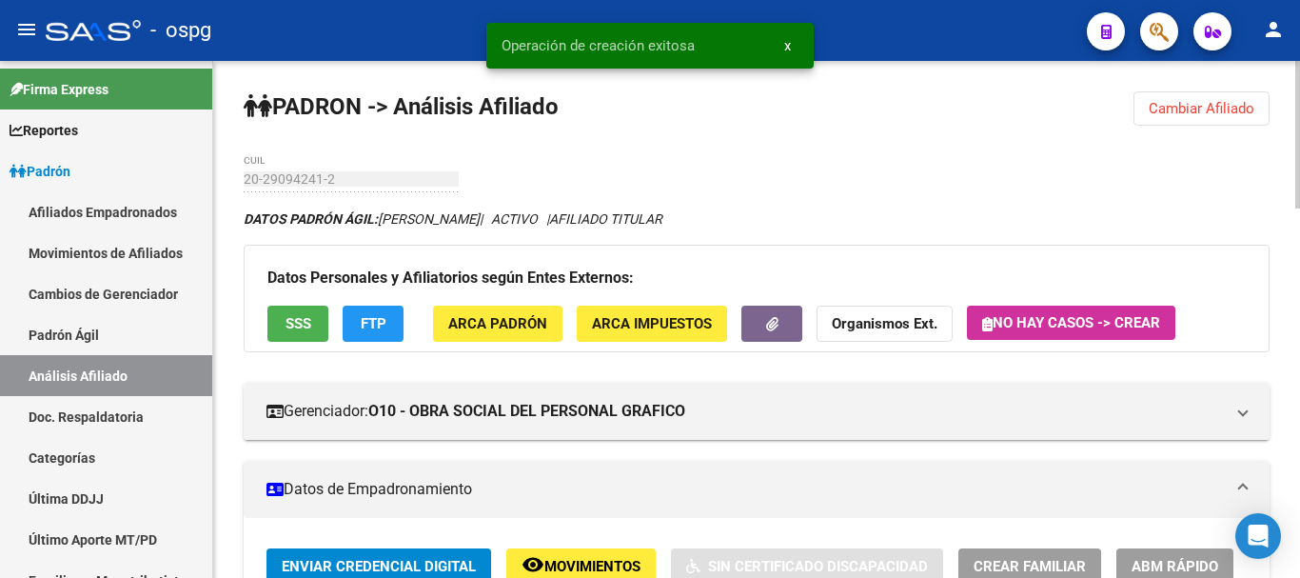
click at [1219, 121] on button "Cambiar Afiliado" at bounding box center [1202, 108] width 136 height 34
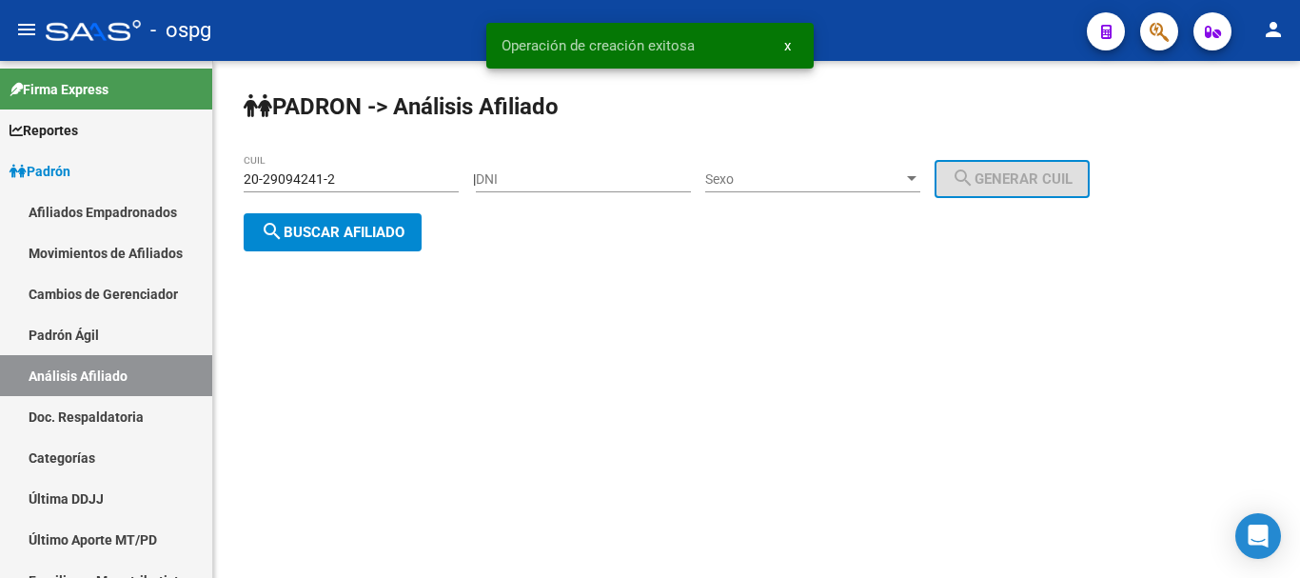
click at [322, 229] on span "search Buscar afiliado" at bounding box center [333, 232] width 144 height 17
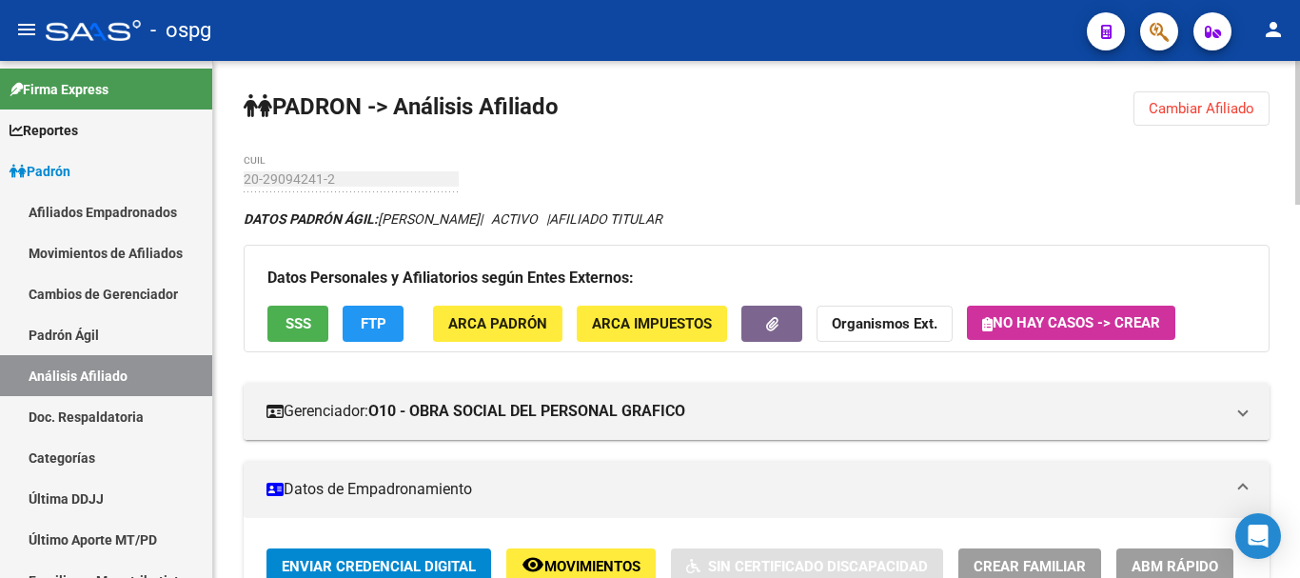
click at [1221, 115] on span "Cambiar Afiliado" at bounding box center [1202, 108] width 106 height 17
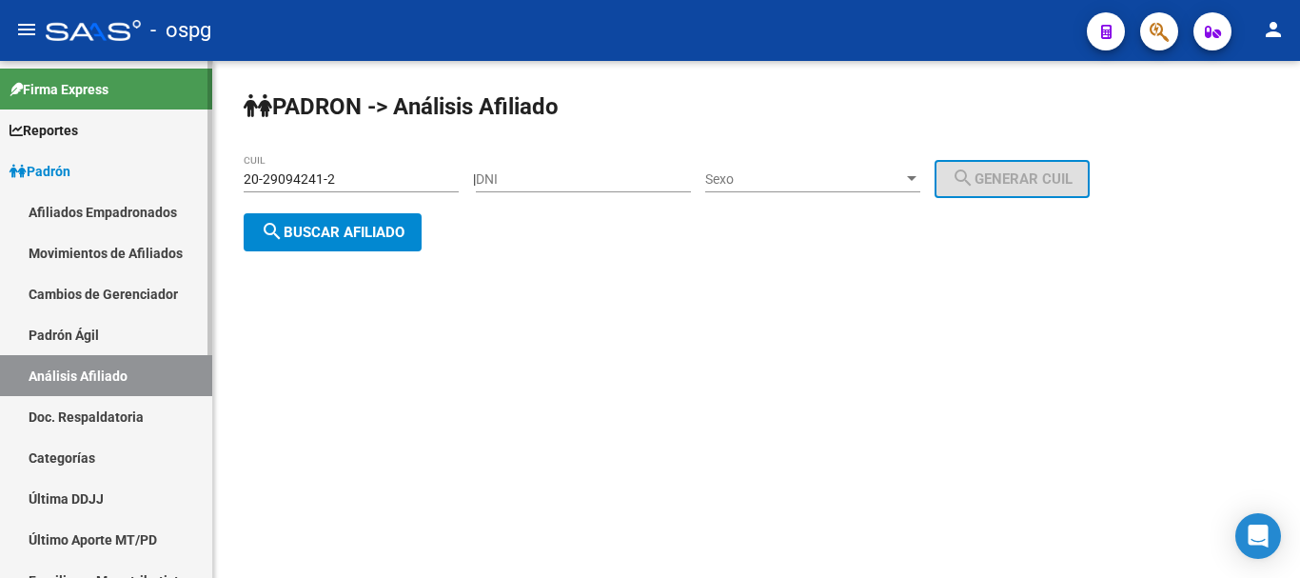
drag, startPoint x: 371, startPoint y: 181, endPoint x: 0, endPoint y: 90, distance: 382.1
click at [0, 107] on mat-sidenav-container "Firma Express Reportes Ingresos Devengados Análisis Histórico Detalles Transfer…" at bounding box center [650, 319] width 1300 height 517
type input "20-39348492-7"
click at [355, 215] on button "search Buscar afiliado" at bounding box center [333, 232] width 178 height 38
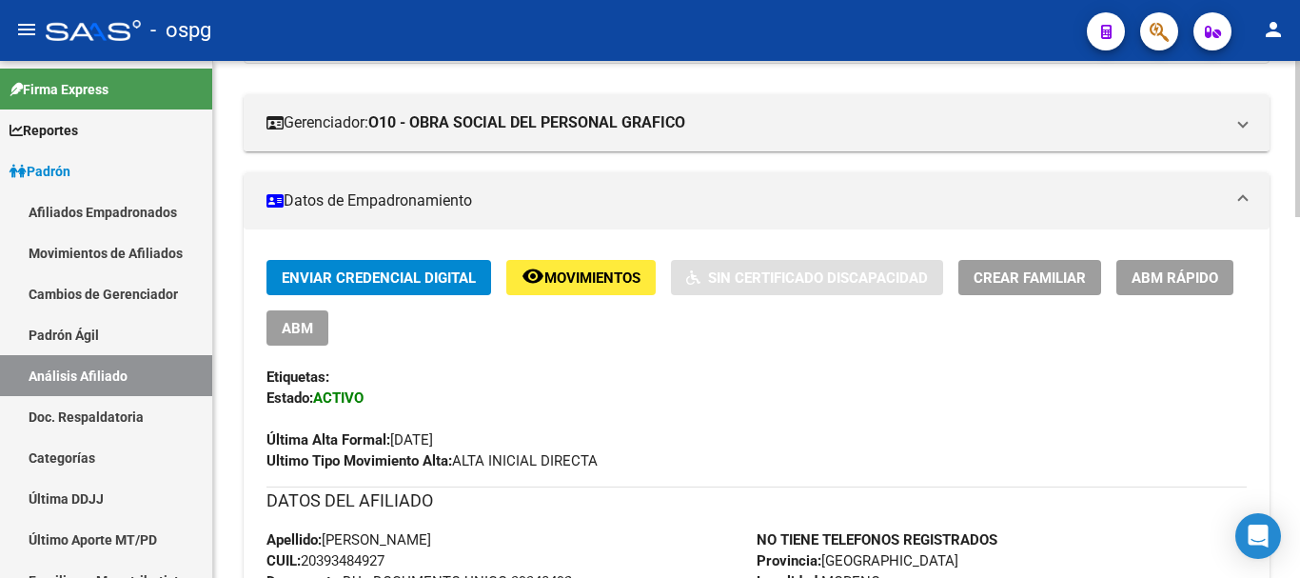
scroll to position [286, 0]
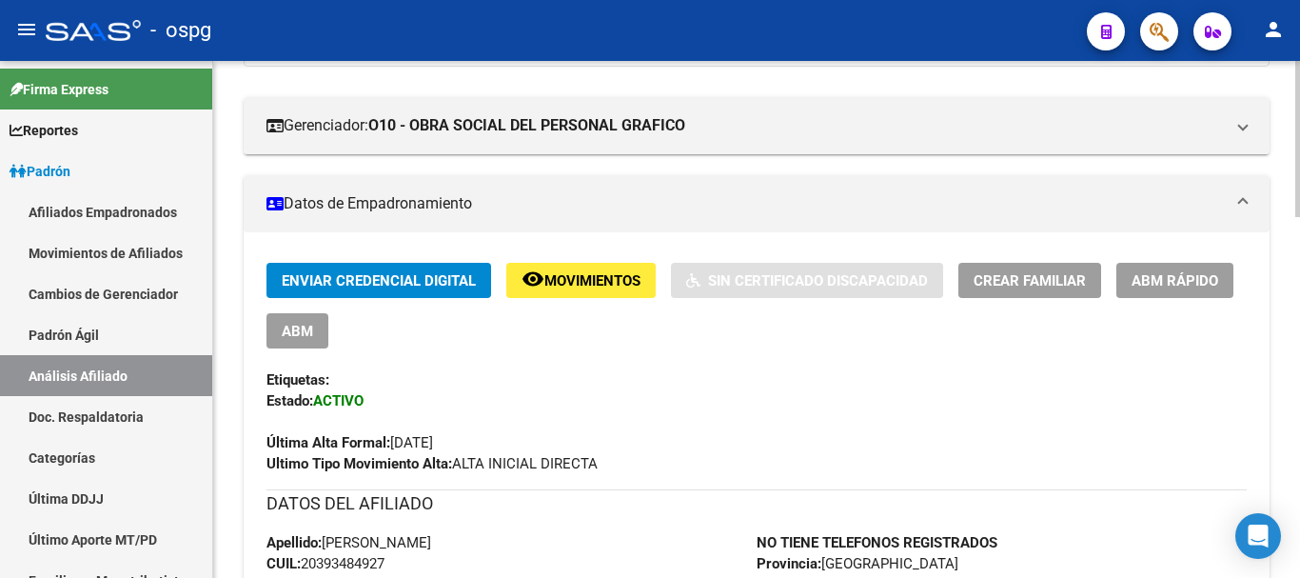
click at [1028, 288] on span "Crear Familiar" at bounding box center [1030, 280] width 112 height 17
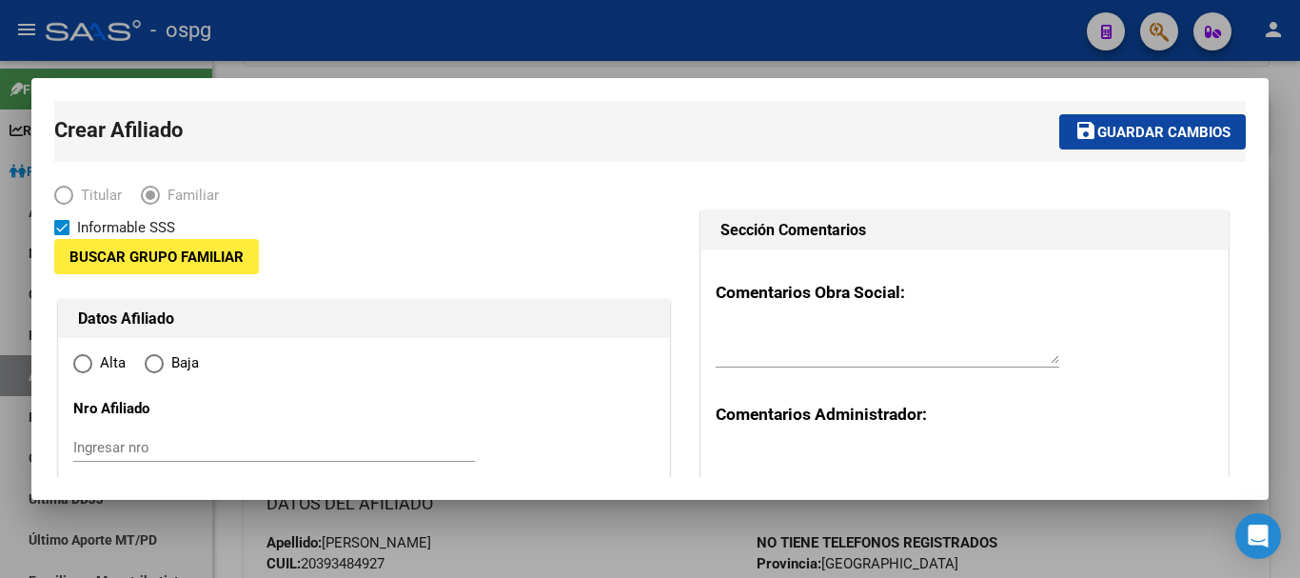
type input "30-71551901-8"
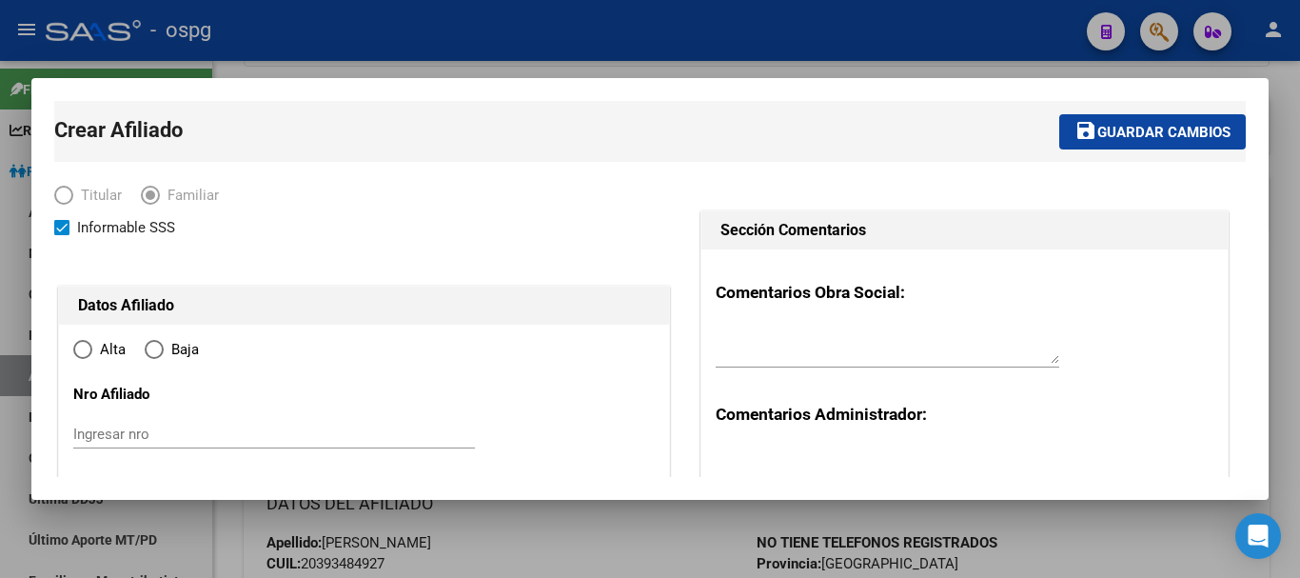
type input "MORENO"
type input "1744"
type input "CORRIENTES"
type input "2418"
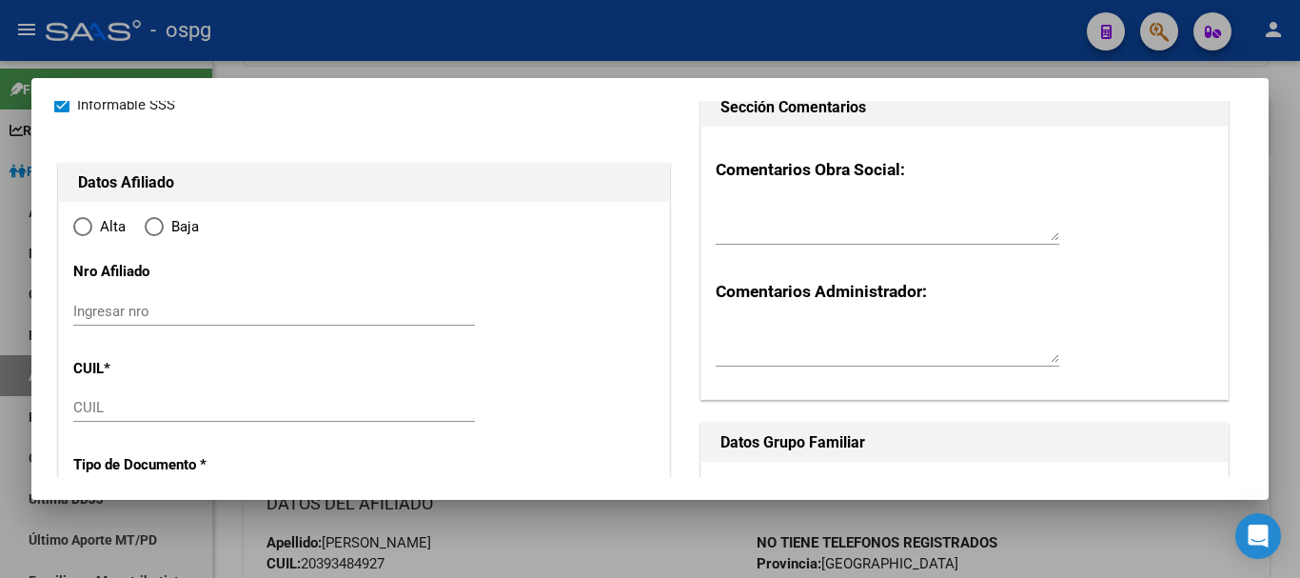
scroll to position [381, 0]
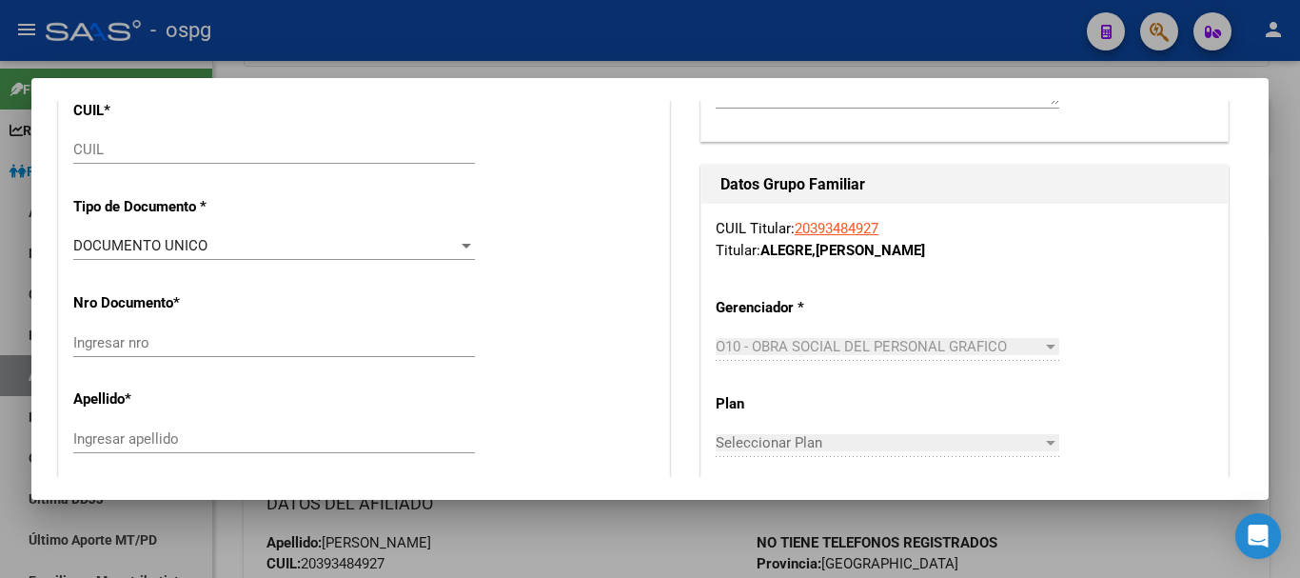
radio input "true"
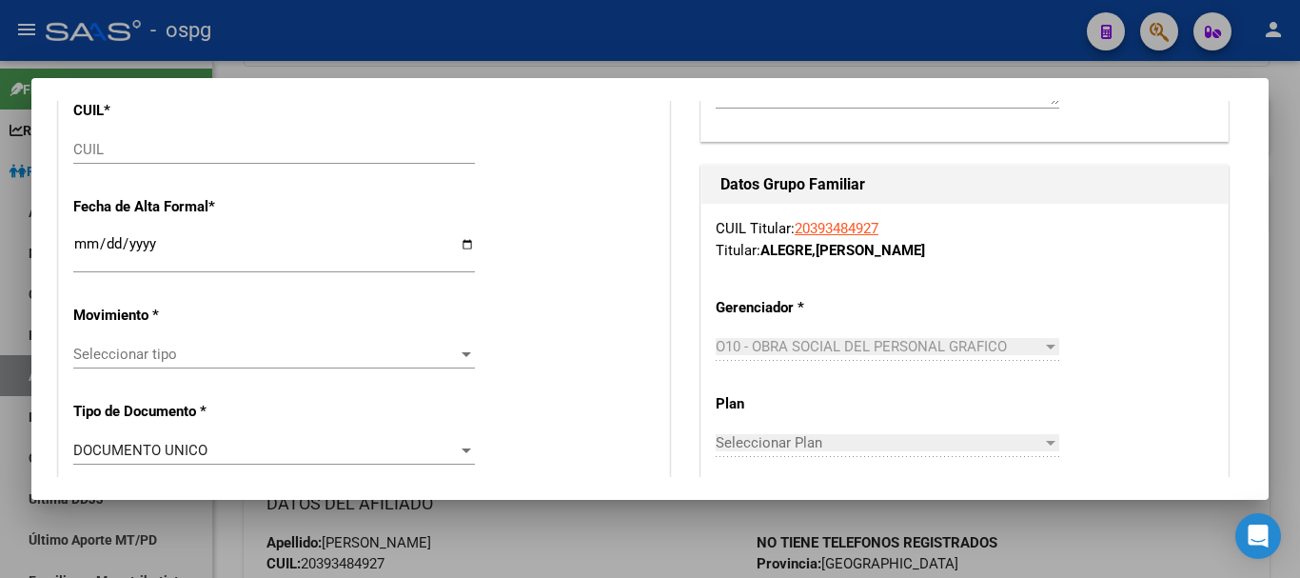
type input "30-71551901-8"
click at [108, 145] on input "CUIL" at bounding box center [274, 149] width 402 height 17
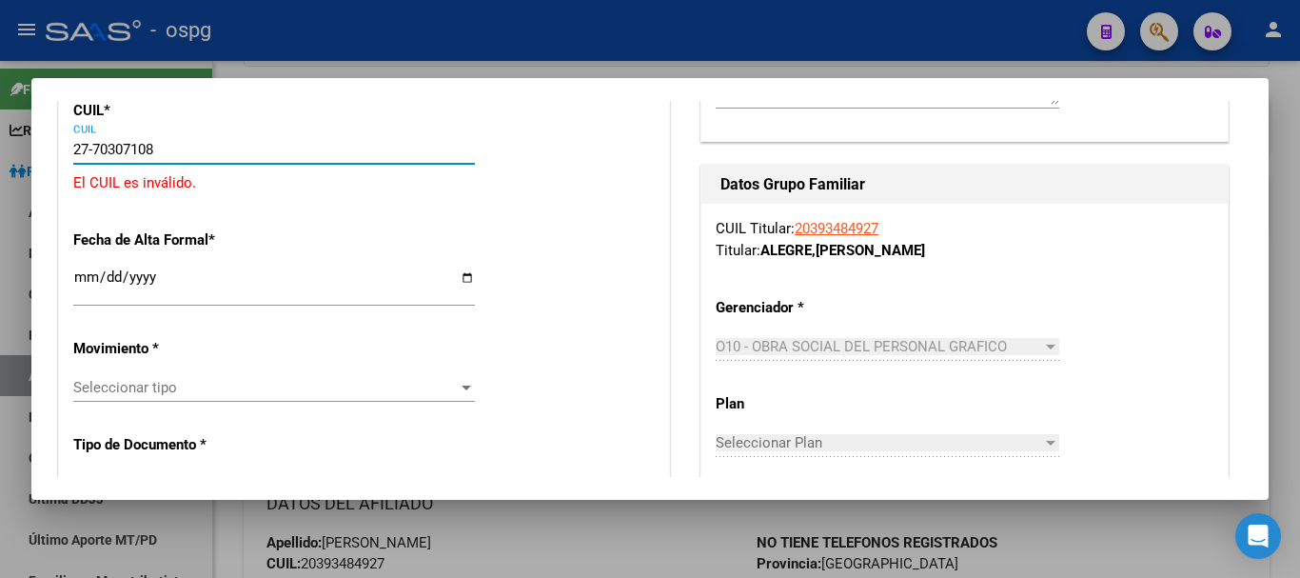
type input "27-70307108-8"
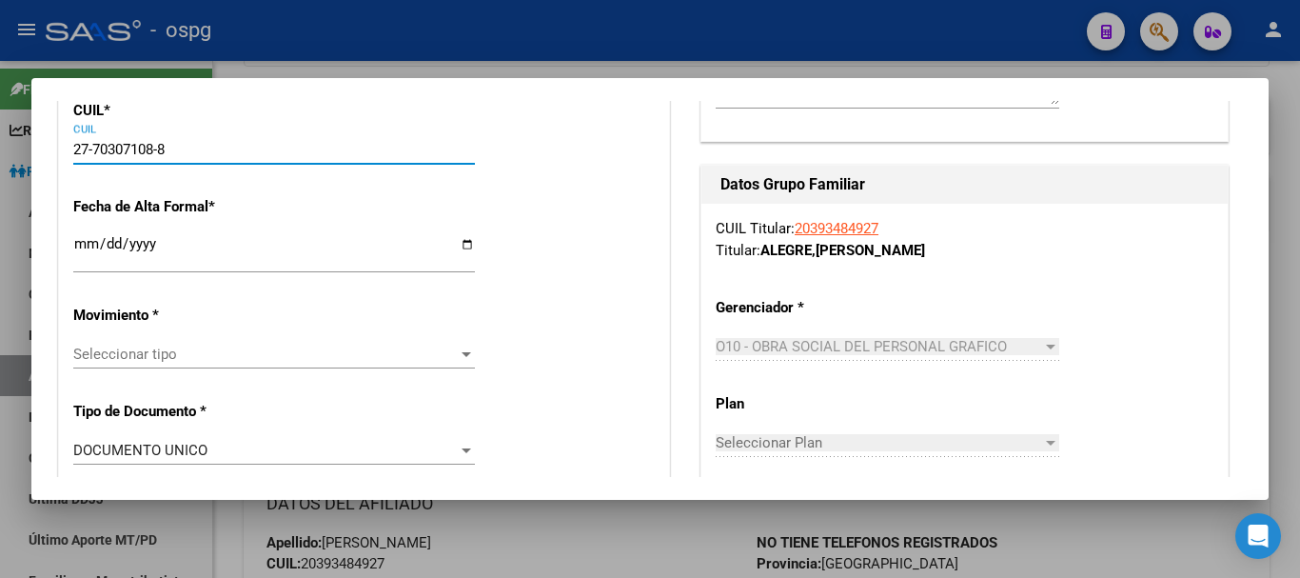
type input "70307108"
type input "ALEGRE"
type input "[PERSON_NAME]"
type input "[DATE]"
type input "MORENO"
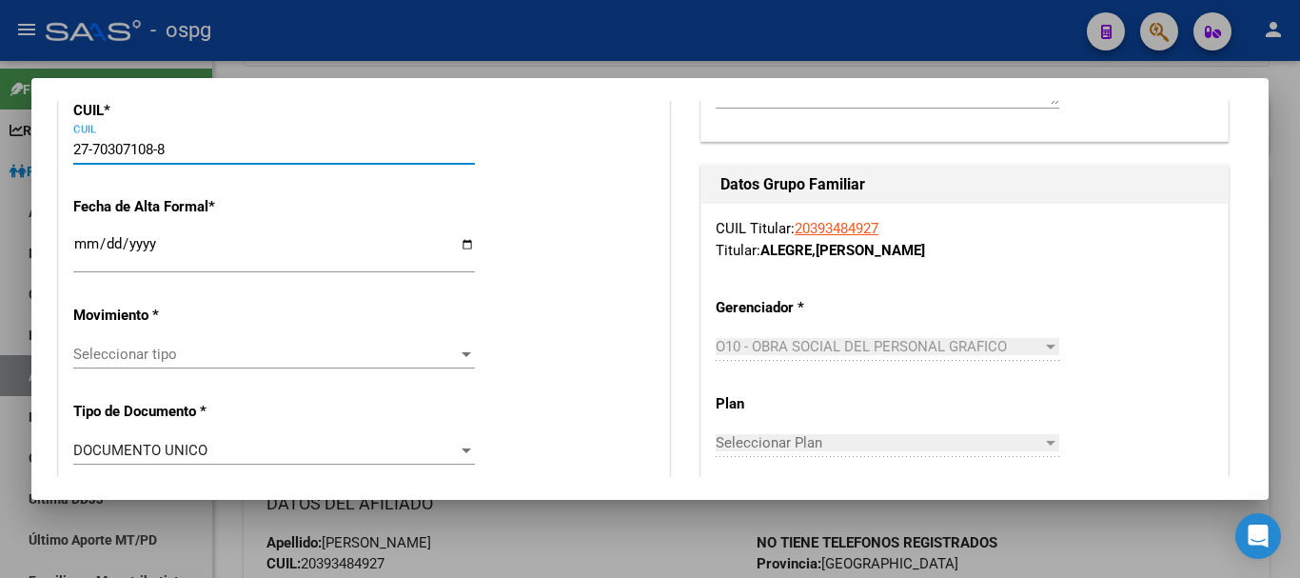
type input "27-70307108-8"
click at [91, 249] on input "Ingresar fecha" at bounding box center [274, 251] width 402 height 30
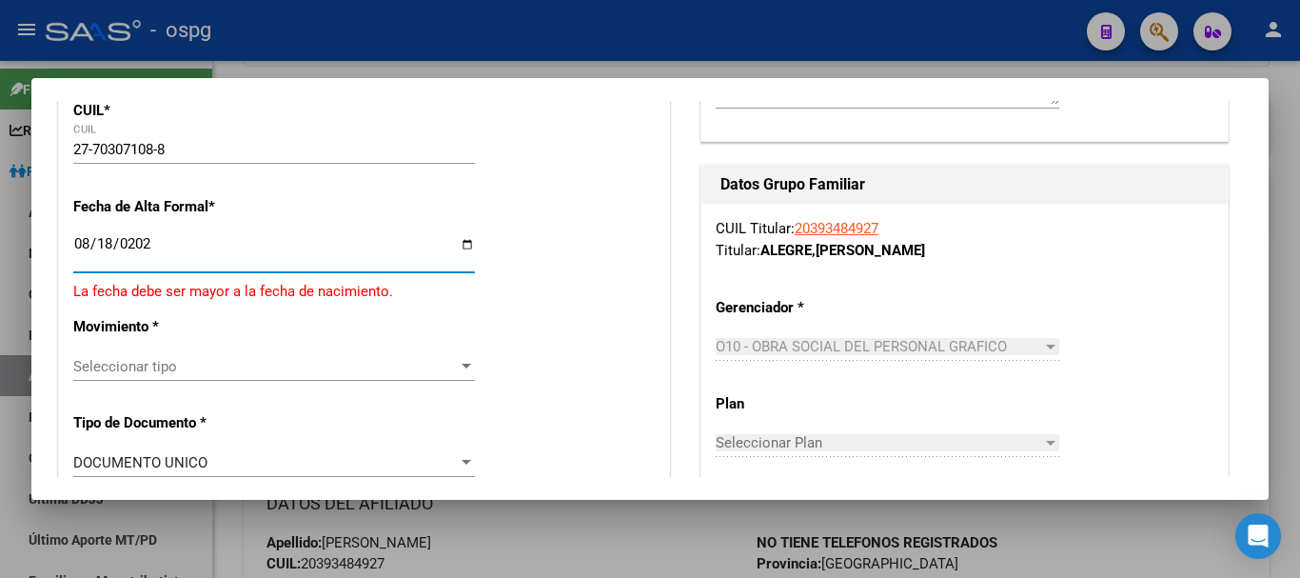
type input "[DATE]"
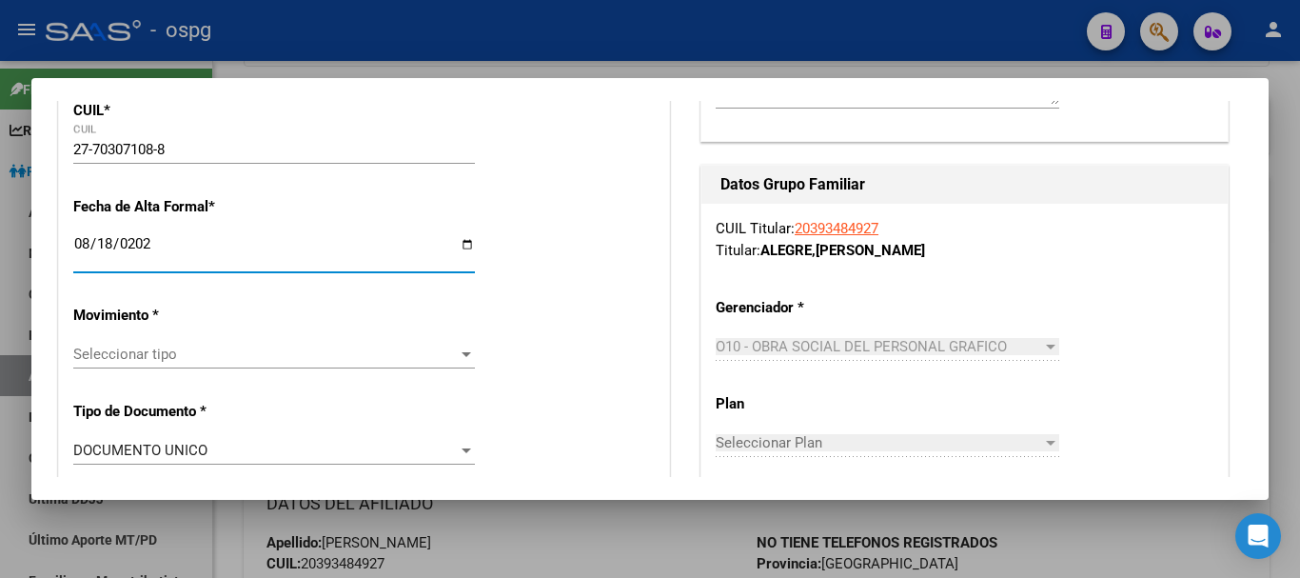
click at [135, 362] on div "Seleccionar tipo Seleccionar tipo" at bounding box center [274, 354] width 402 height 29
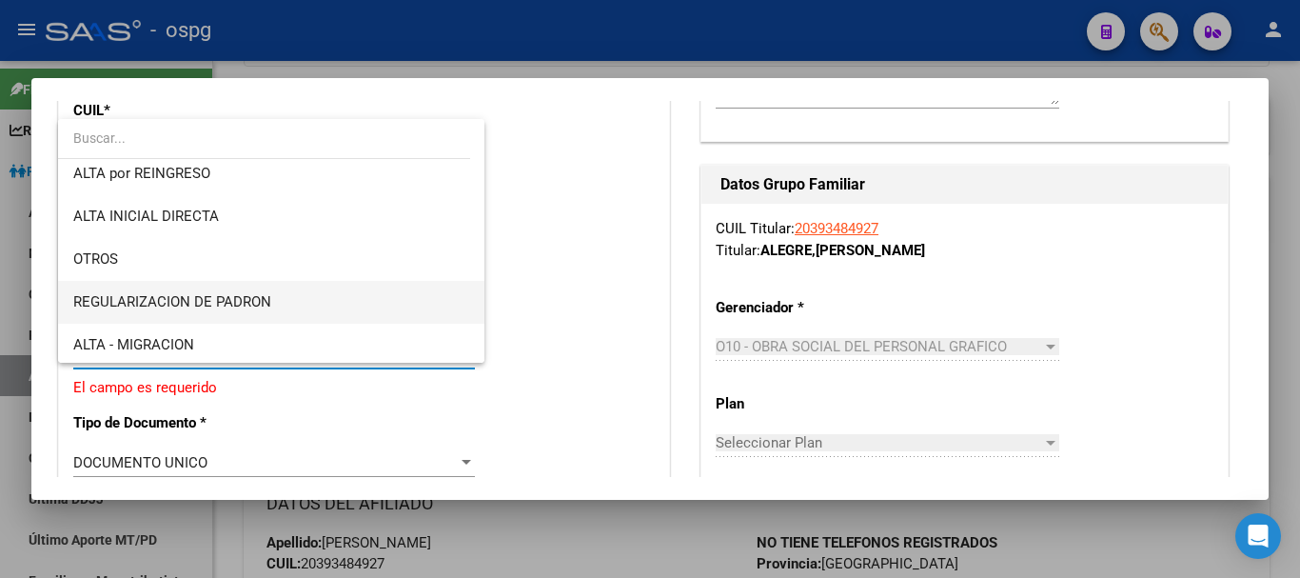
scroll to position [190, 0]
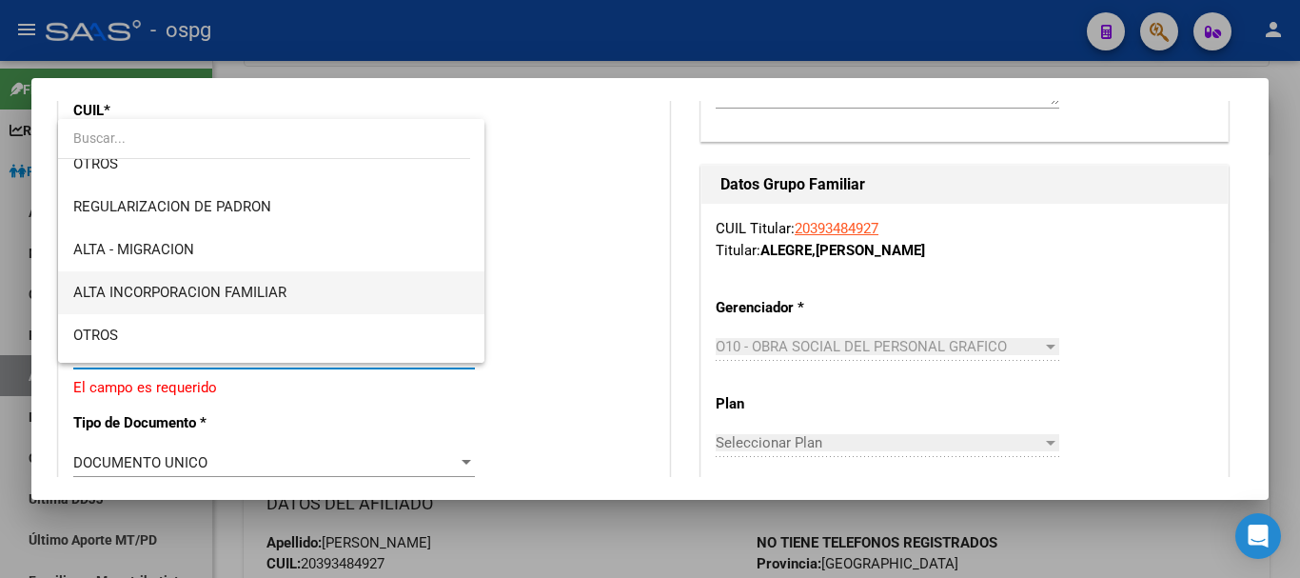
click at [296, 294] on span "ALTA INCORPORACION FAMILIAR" at bounding box center [271, 292] width 396 height 43
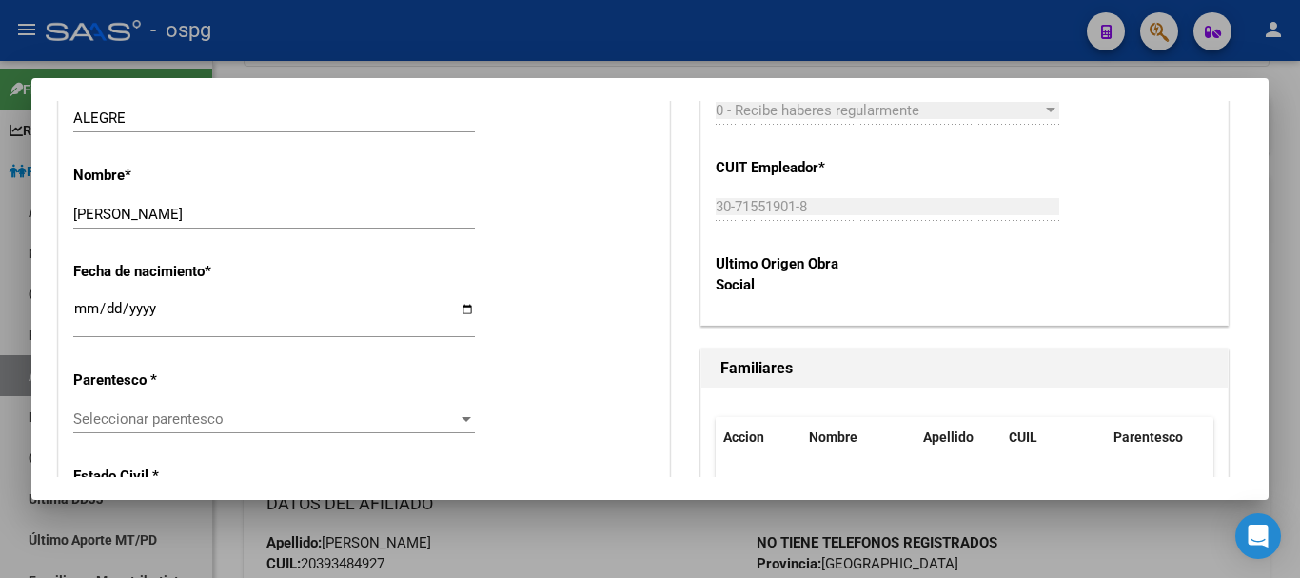
scroll to position [952, 0]
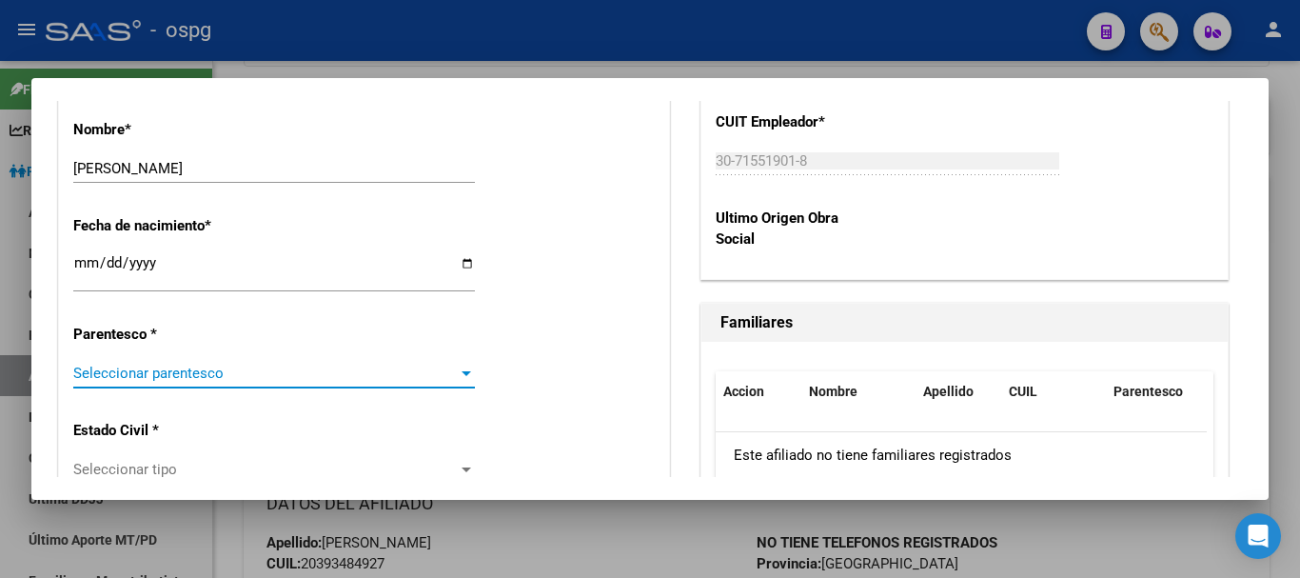
click at [149, 381] on span "Seleccionar parentesco" at bounding box center [265, 373] width 385 height 17
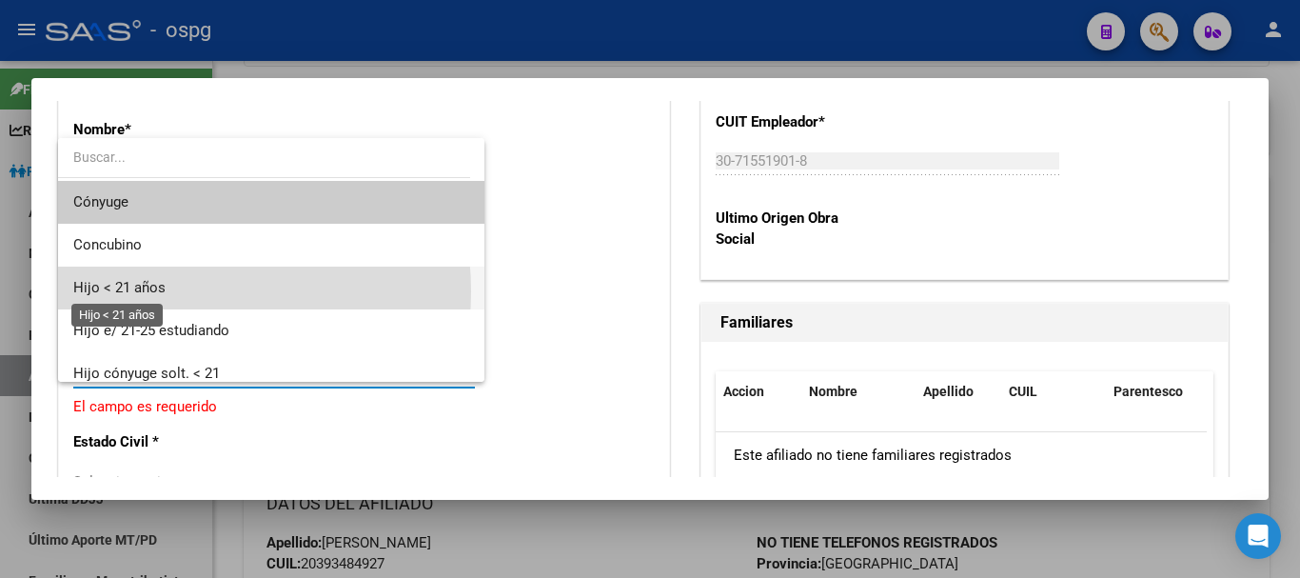
click at [157, 291] on span "Hijo < 21 años" at bounding box center [119, 287] width 92 height 17
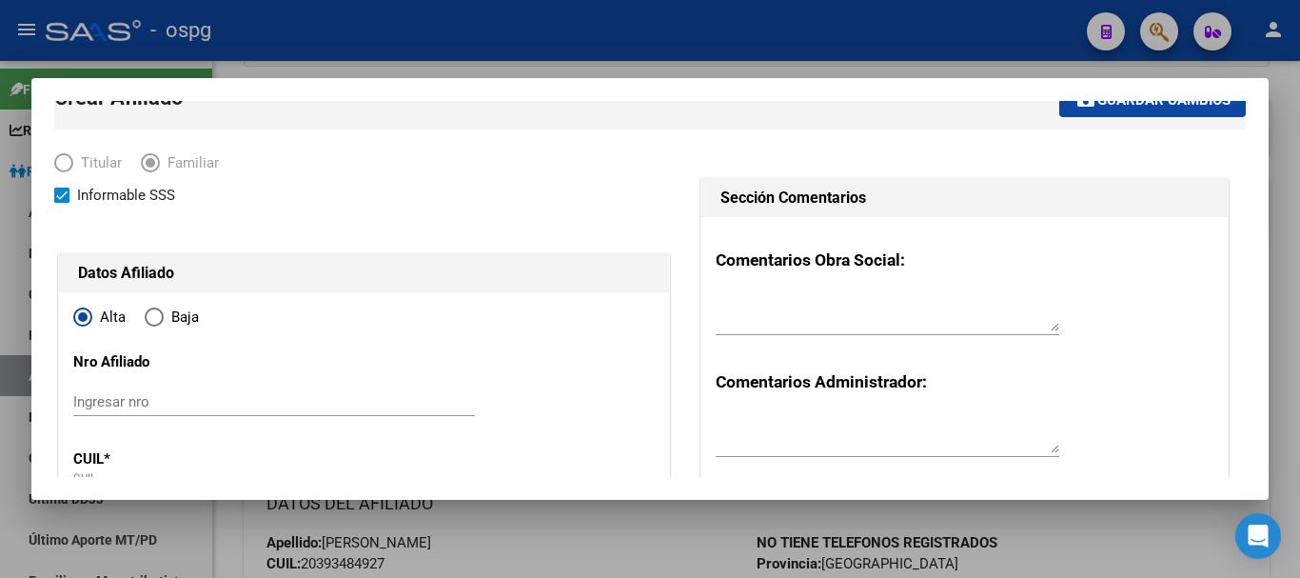
scroll to position [0, 0]
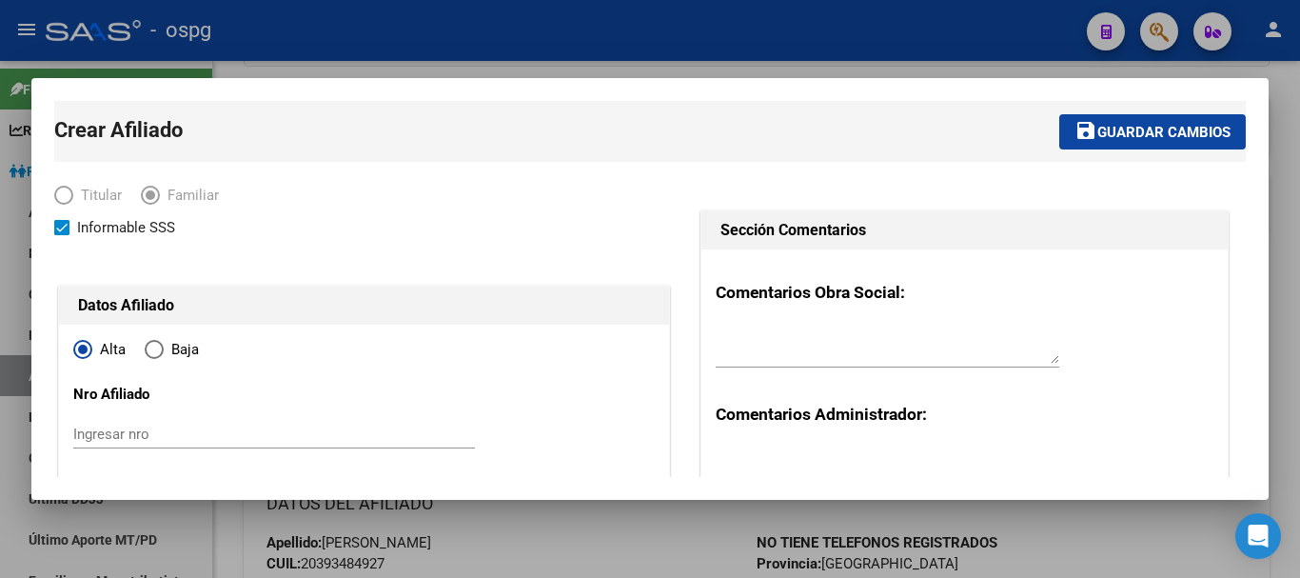
click at [1221, 94] on mat-dialog-container "Crear Afiliado save Guardar cambios Titular Familiar Informable SSS Datos Afili…" at bounding box center [649, 289] width 1237 height 422
click at [1189, 140] on span "Guardar cambios" at bounding box center [1163, 132] width 133 height 17
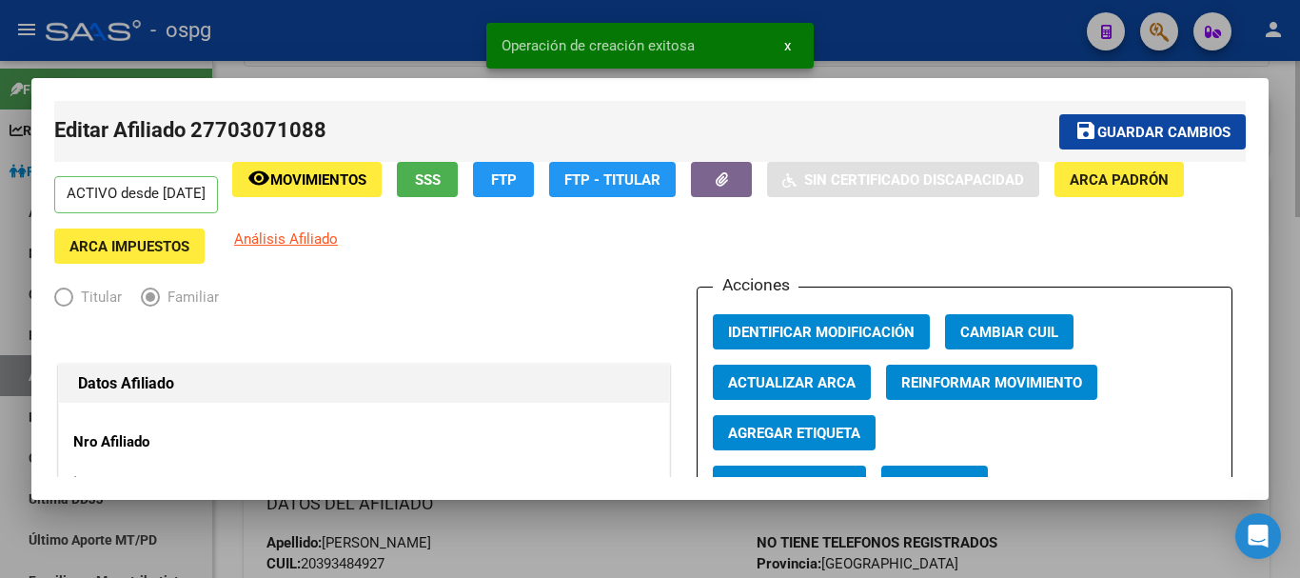
click at [1279, 137] on div at bounding box center [650, 289] width 1300 height 578
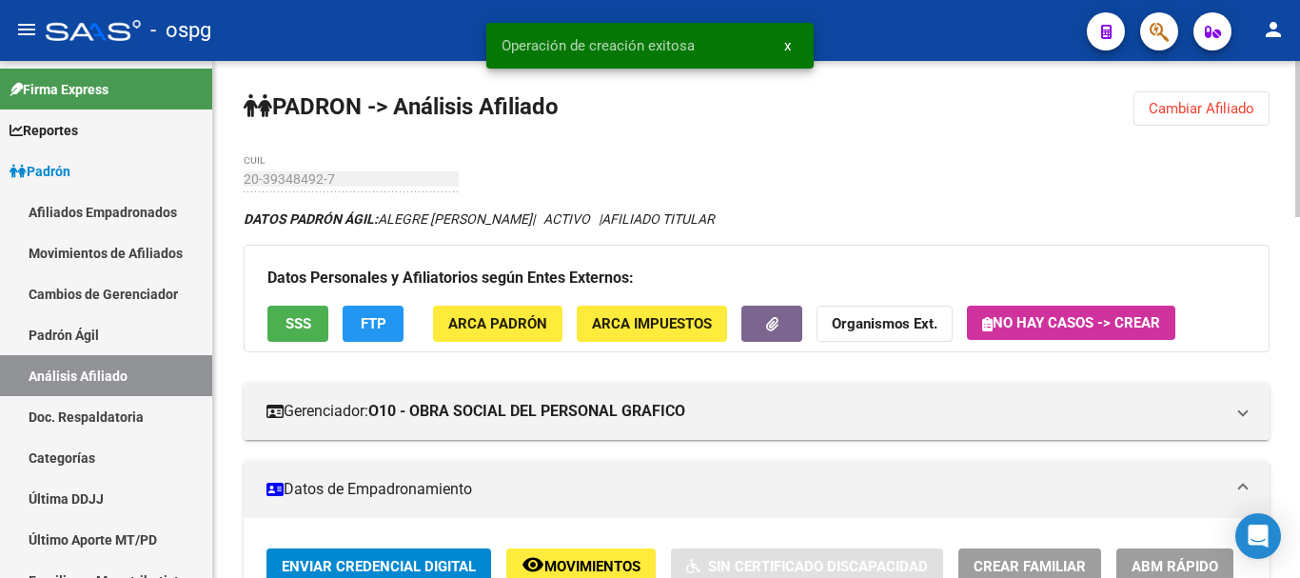
drag, startPoint x: 1246, startPoint y: 114, endPoint x: 1083, endPoint y: 131, distance: 163.7
click at [1240, 119] on button "Cambiar Afiliado" at bounding box center [1202, 108] width 136 height 34
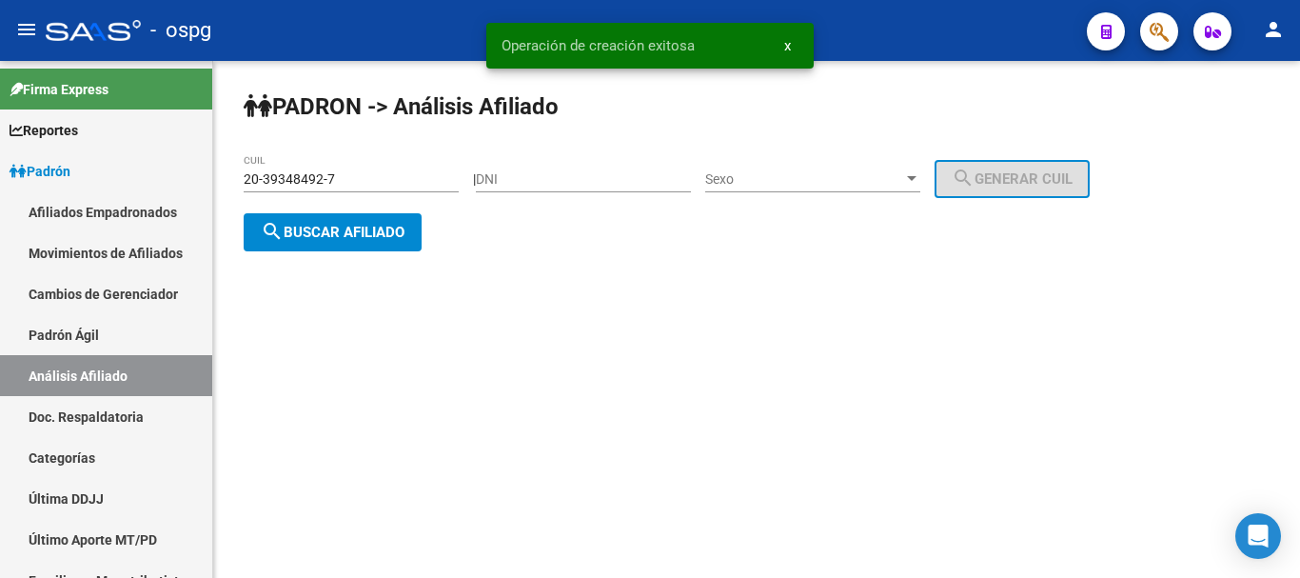
click at [330, 238] on button "search Buscar afiliado" at bounding box center [333, 232] width 178 height 38
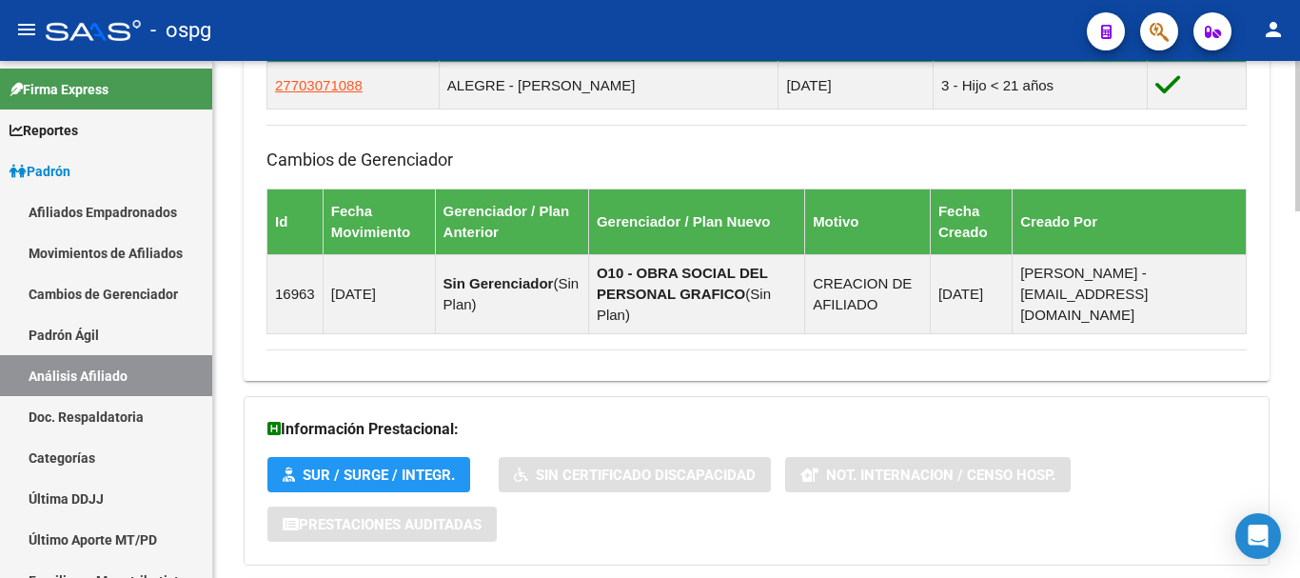
scroll to position [1047, 0]
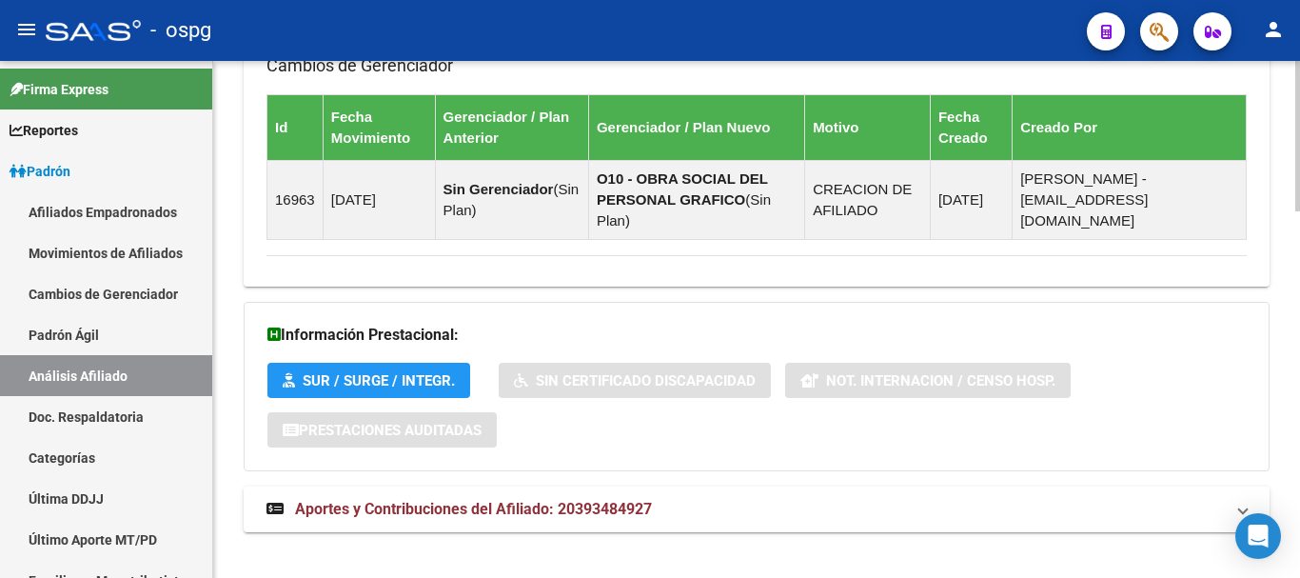
drag, startPoint x: 622, startPoint y: 484, endPoint x: 695, endPoint y: 464, distance: 75.0
click at [622, 500] on span "Aportes y Contribuciones del Afiliado: 20393484927" at bounding box center [473, 509] width 357 height 18
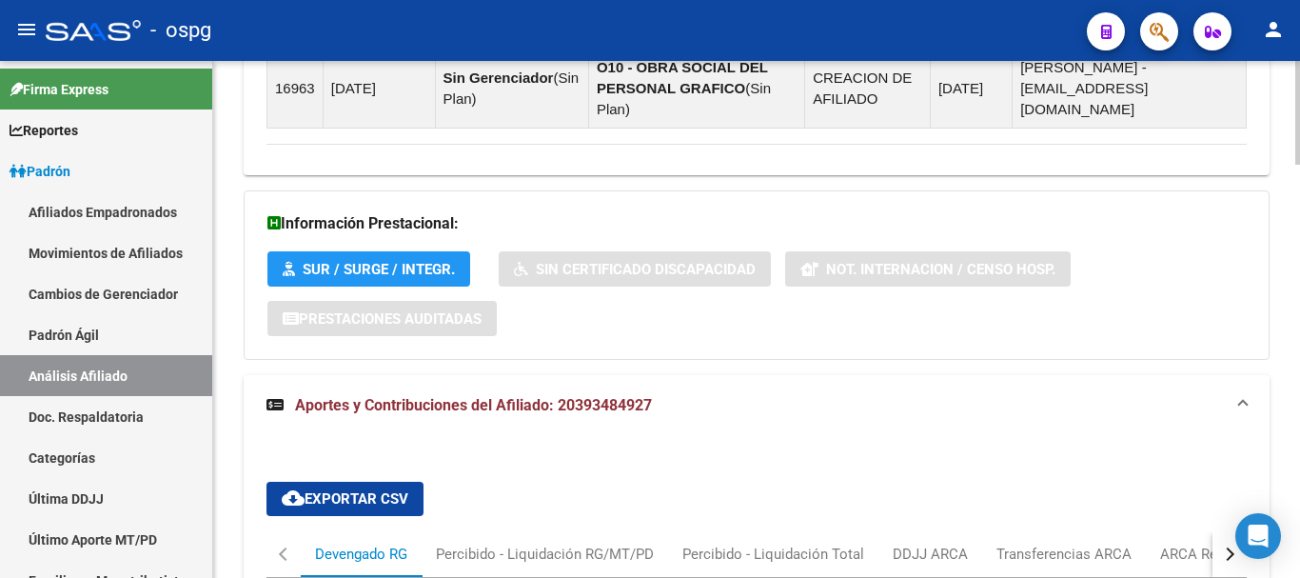
scroll to position [1468, 0]
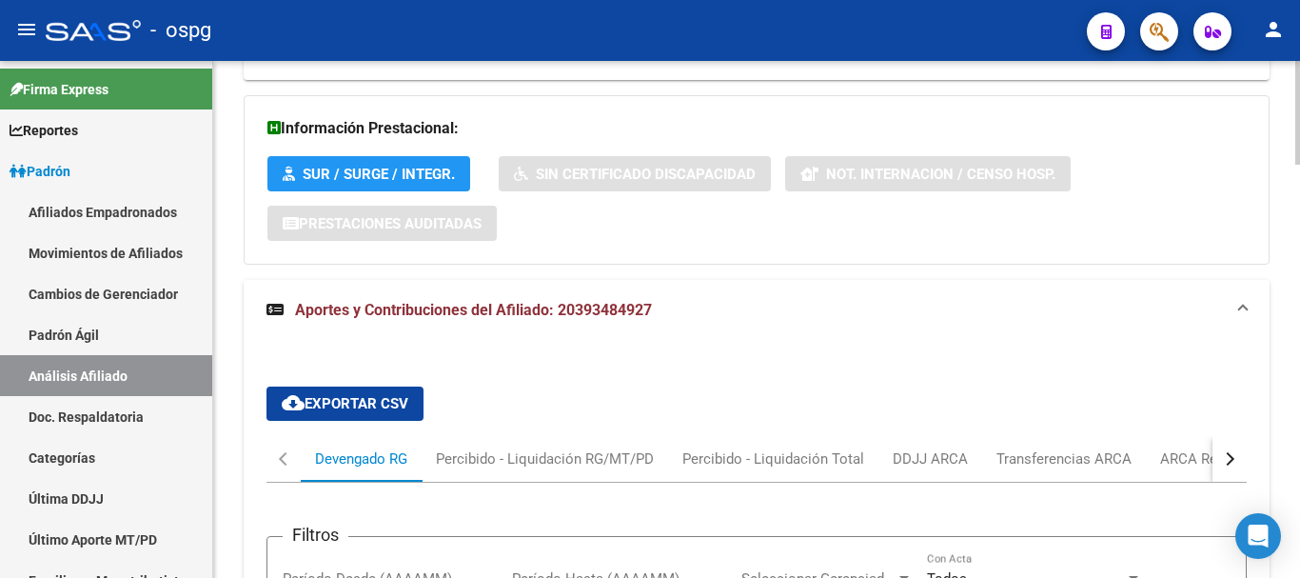
click at [1227, 452] on div "button" at bounding box center [1227, 458] width 13 height 13
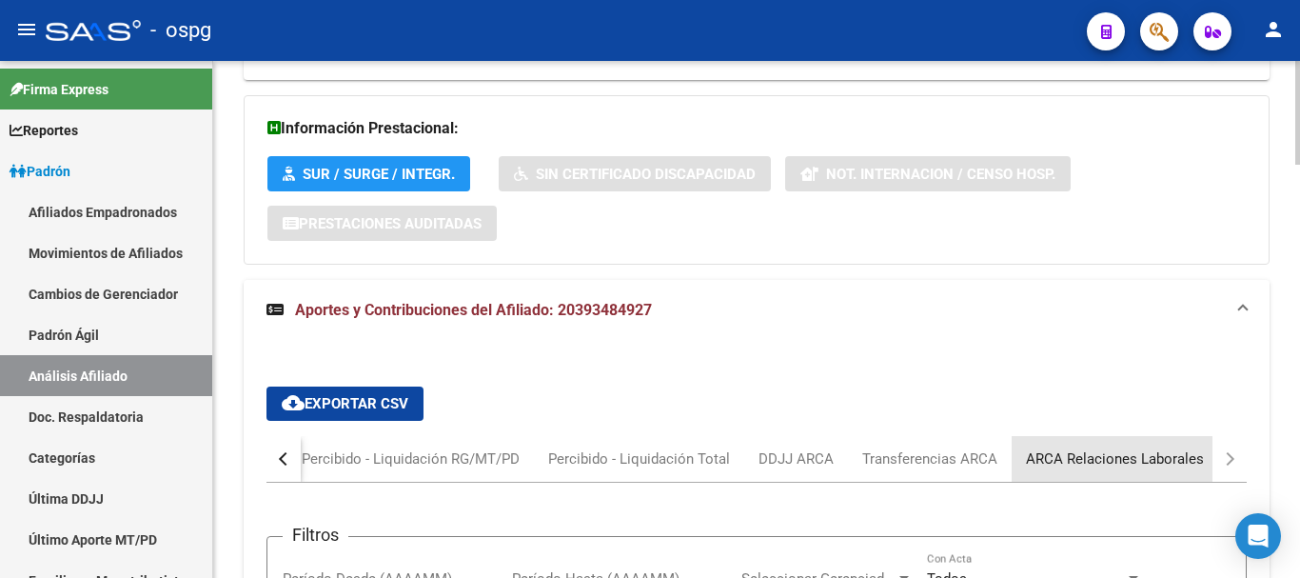
drag, startPoint x: 1160, startPoint y: 433, endPoint x: 1147, endPoint y: 436, distance: 13.6
click at [1158, 448] on div "ARCA Relaciones Laborales" at bounding box center [1115, 458] width 178 height 21
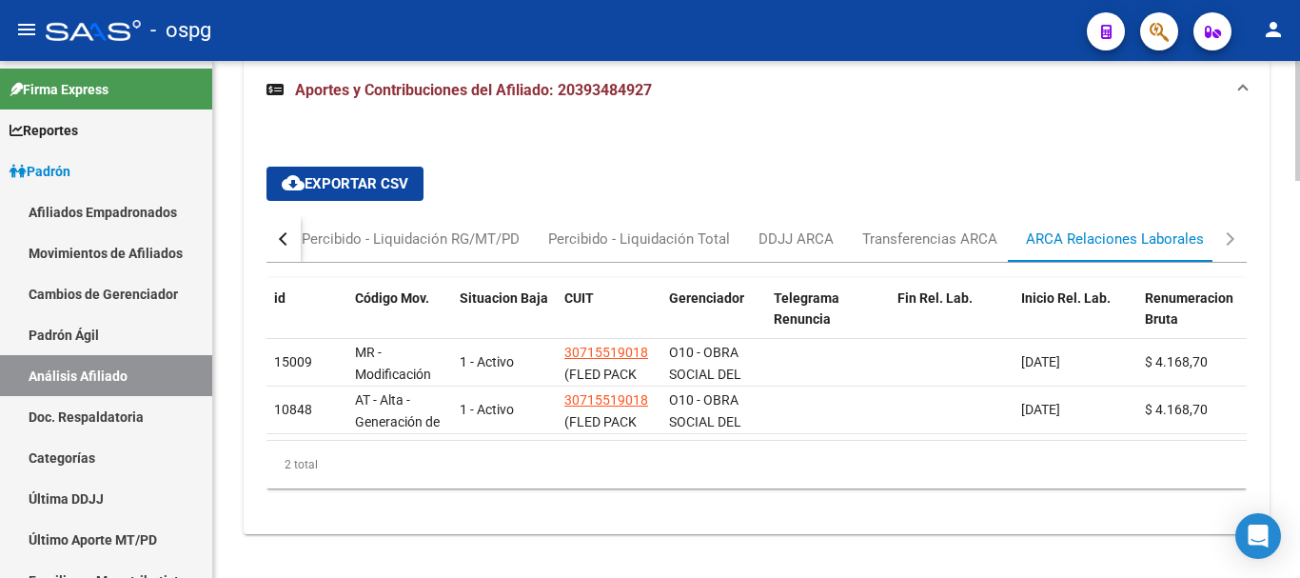
scroll to position [1704, 0]
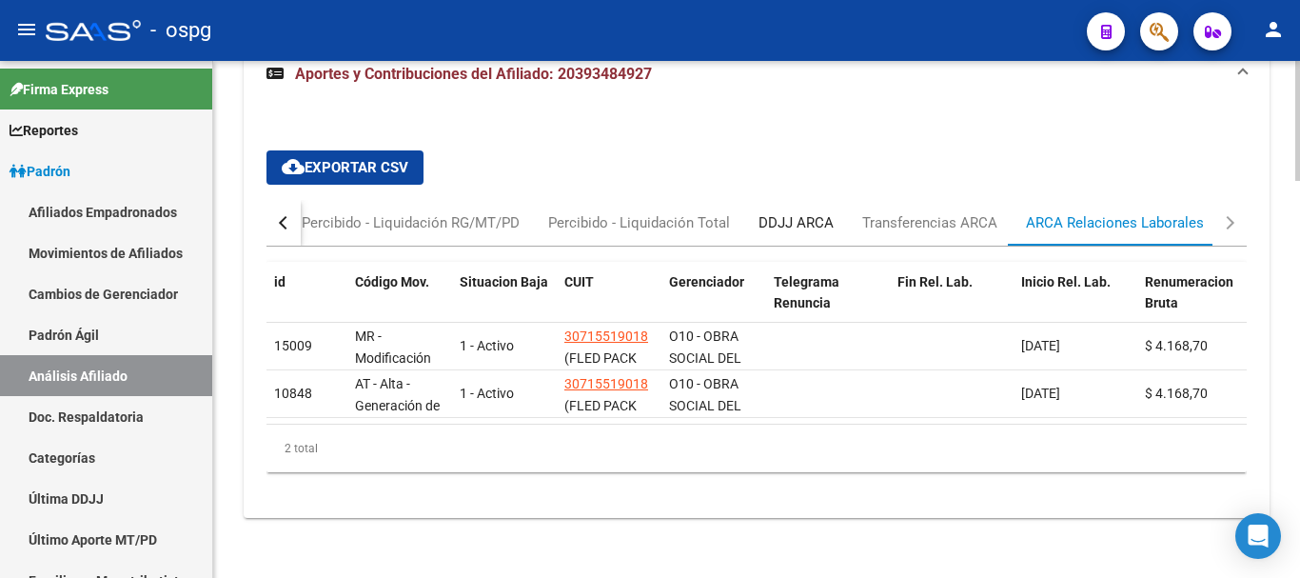
click at [811, 212] on div "DDJJ ARCA" at bounding box center [796, 222] width 75 height 21
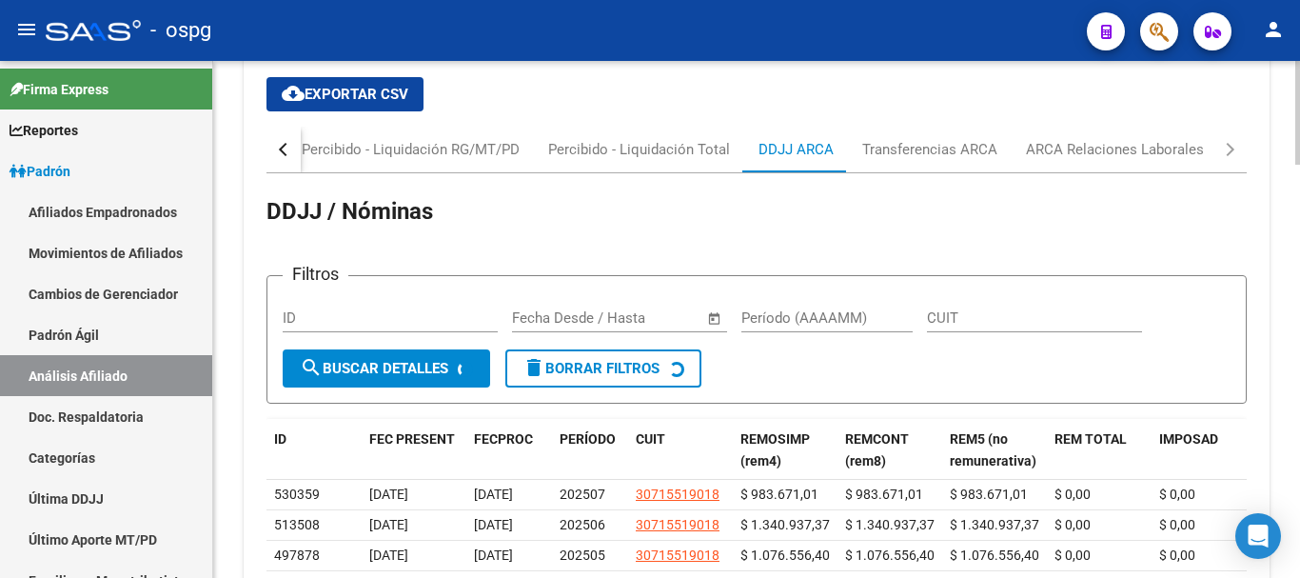
scroll to position [1894, 0]
